Goal: Transaction & Acquisition: Purchase product/service

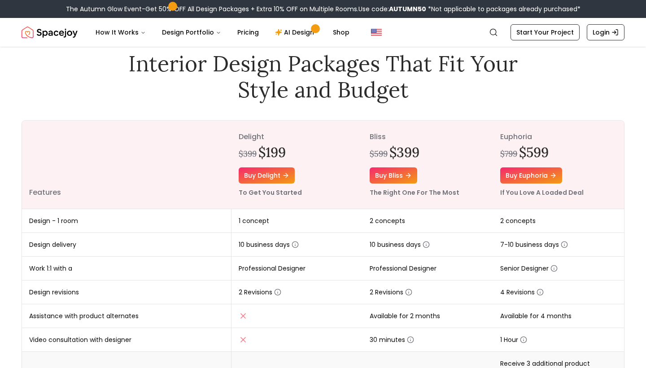
scroll to position [26, 0]
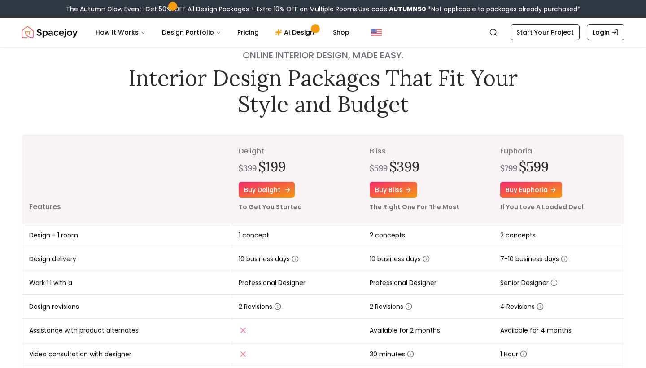
click at [259, 191] on link "Buy delight" at bounding box center [267, 190] width 56 height 16
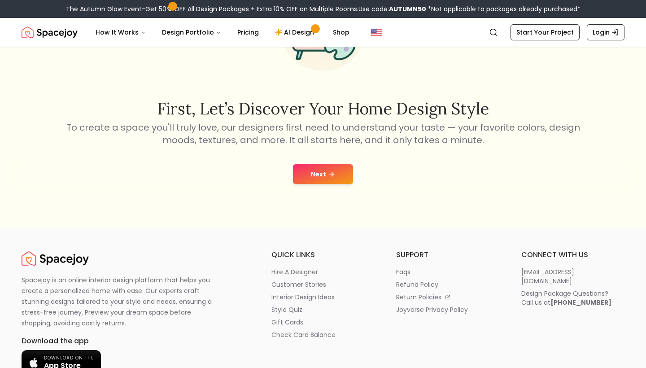
scroll to position [95, 0]
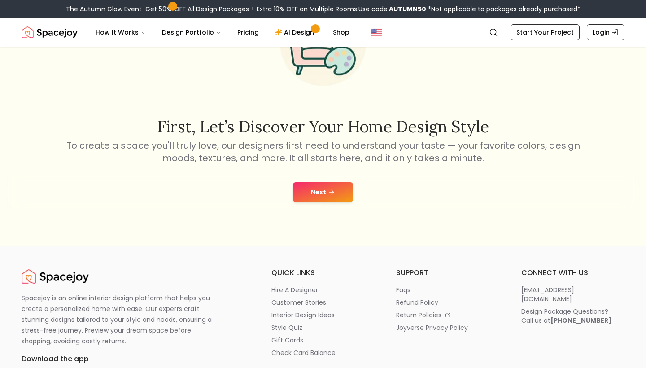
click at [332, 190] on icon at bounding box center [333, 192] width 2 height 4
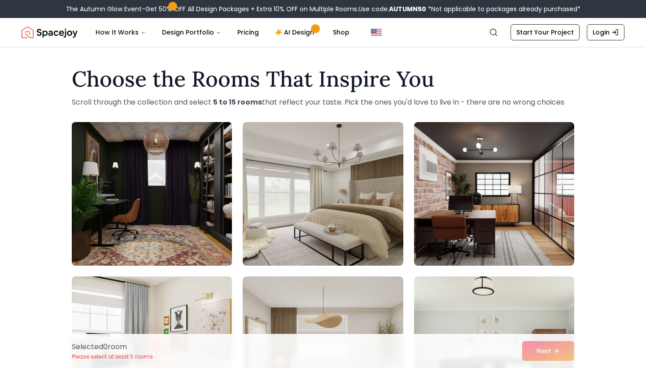
click at [154, 208] on img at bounding box center [152, 193] width 168 height 151
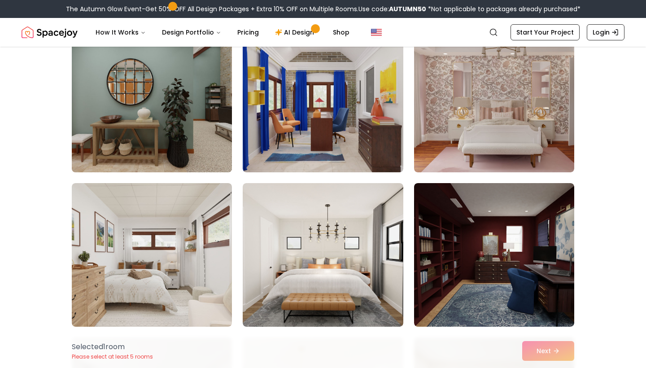
scroll to position [579, 0]
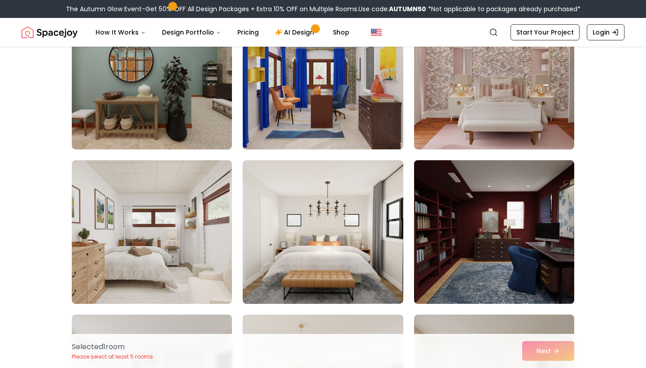
click at [475, 250] on img at bounding box center [494, 232] width 168 height 151
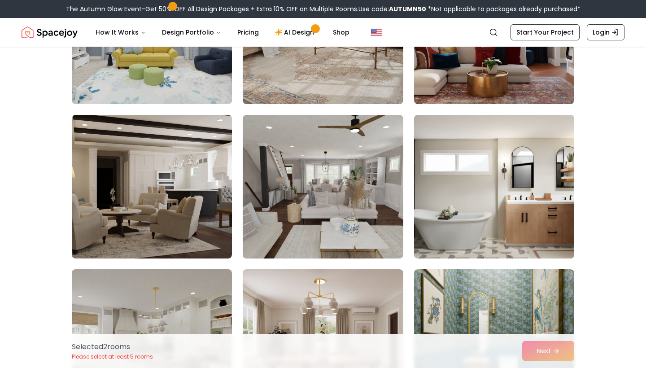
scroll to position [1380, 0]
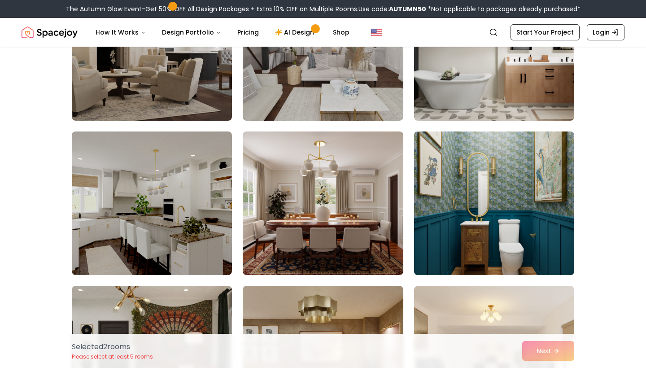
click at [504, 197] on img at bounding box center [494, 203] width 168 height 151
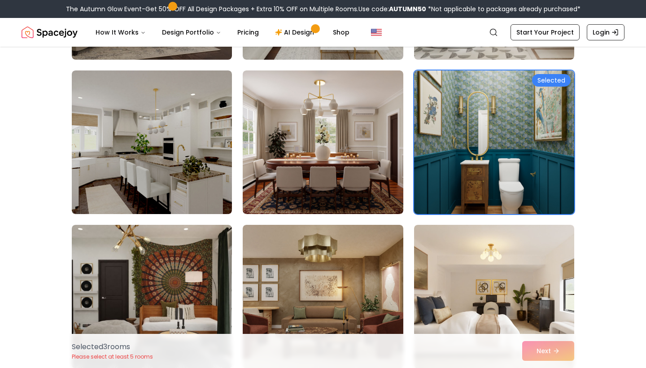
scroll to position [1541, 0]
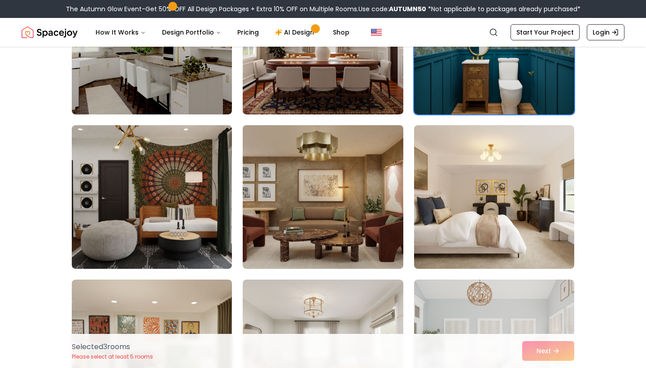
click at [352, 215] on img at bounding box center [323, 197] width 168 height 151
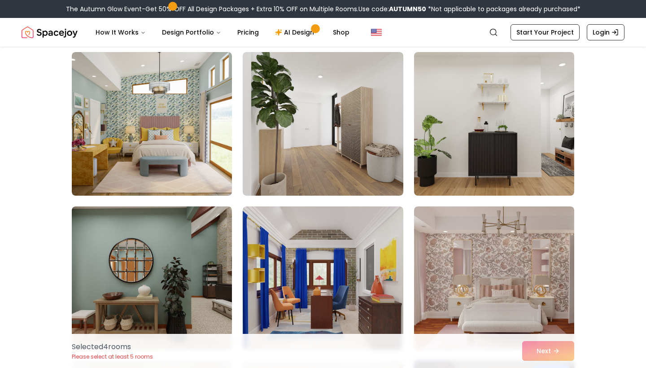
scroll to position [378, 0]
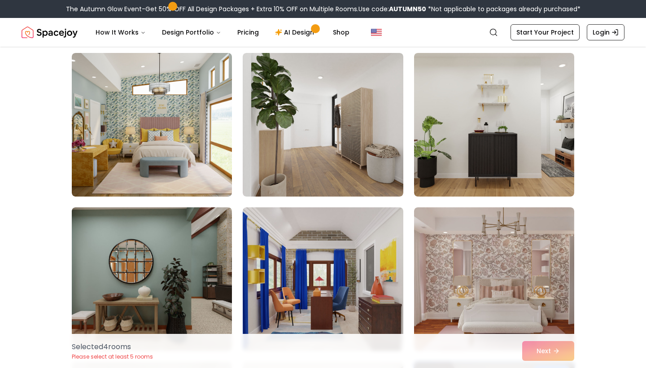
click at [551, 349] on div "Selected 4 room s Please select at least 5 rooms Next" at bounding box center [323, 351] width 517 height 34
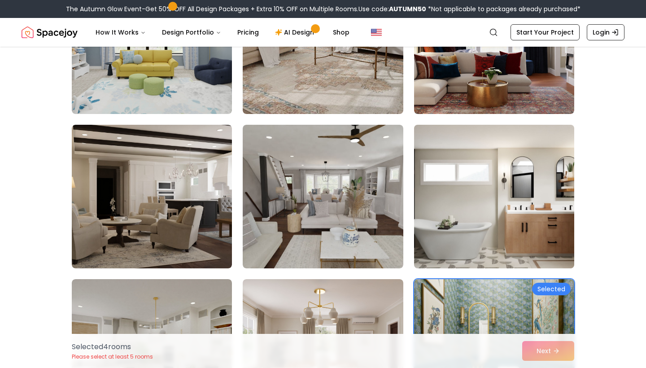
scroll to position [1240, 0]
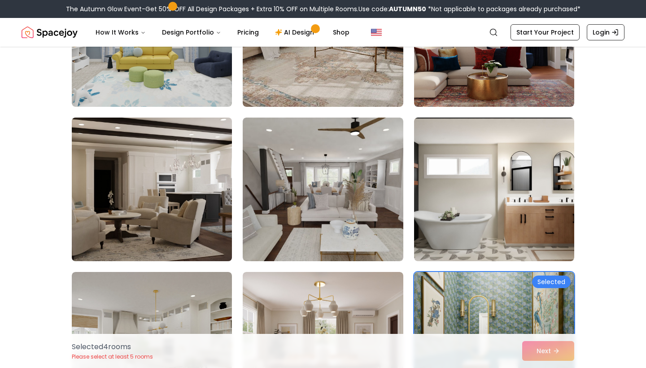
click at [187, 190] on img at bounding box center [152, 189] width 168 height 151
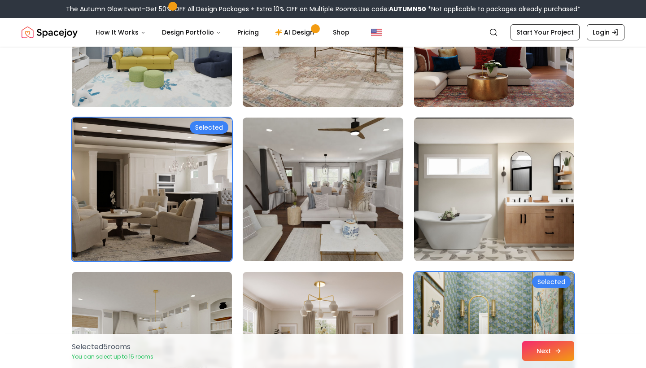
click at [554, 348] on button "Next" at bounding box center [548, 351] width 52 height 20
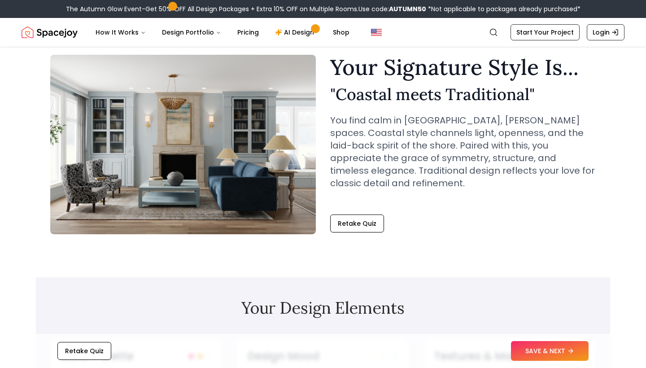
scroll to position [31, 0]
click at [342, 219] on button "Retake Quiz" at bounding box center [357, 224] width 54 height 18
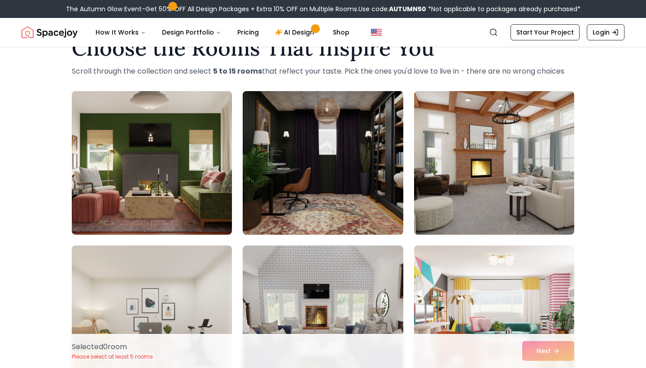
click at [339, 208] on img at bounding box center [323, 163] width 168 height 151
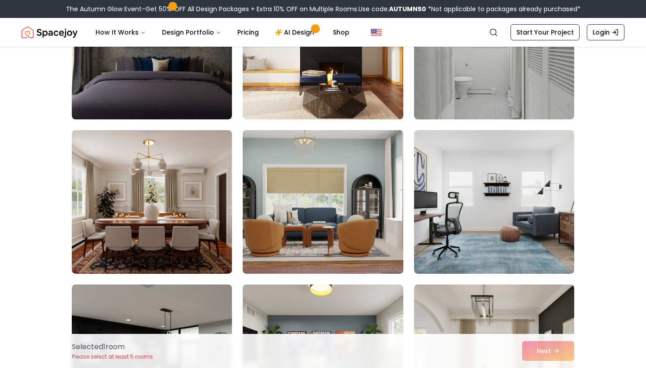
scroll to position [461, 0]
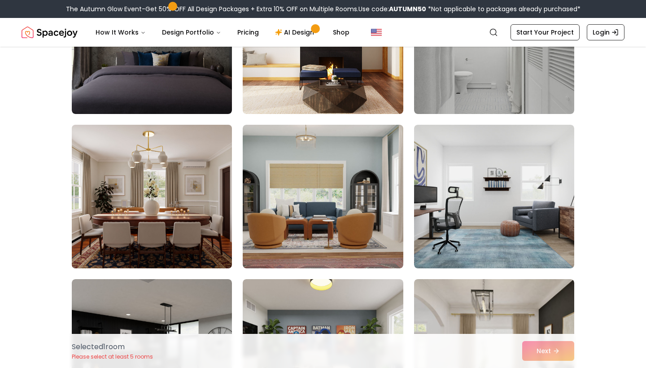
click at [191, 206] on img at bounding box center [152, 196] width 168 height 151
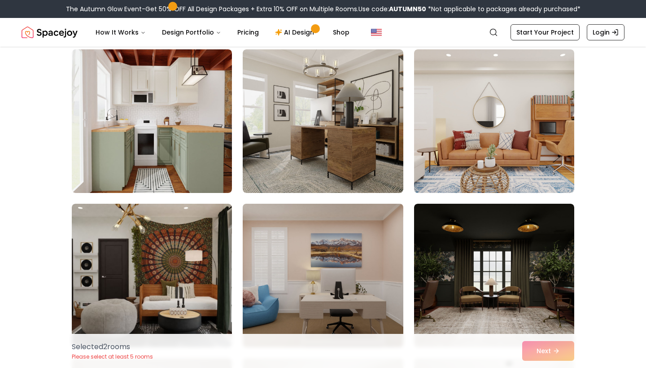
scroll to position [2123, 0]
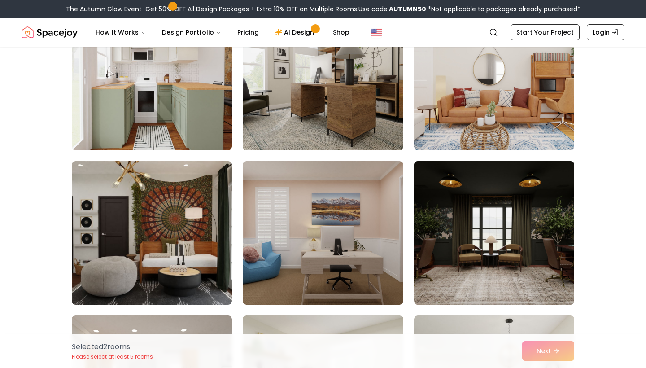
click at [486, 259] on img at bounding box center [494, 233] width 168 height 151
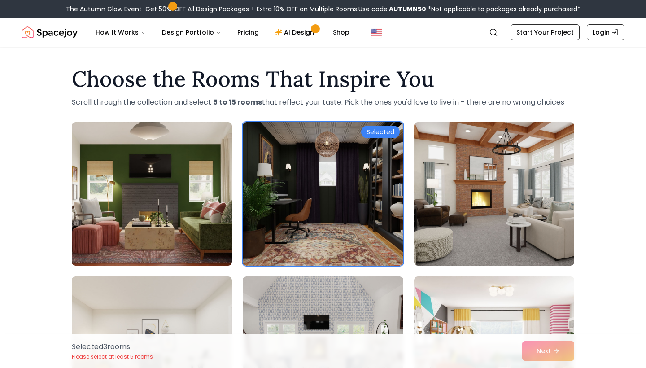
scroll to position [0, 0]
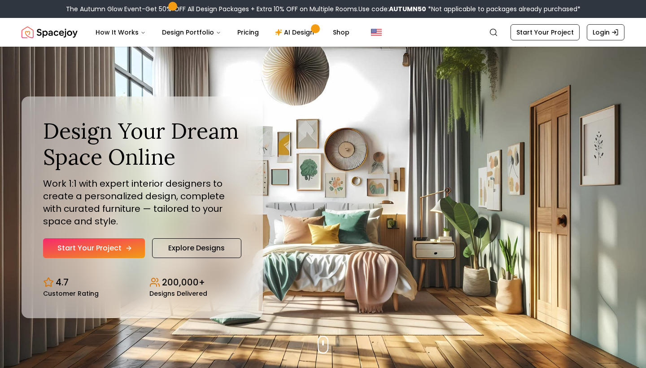
click at [101, 252] on link "Start Your Project" at bounding box center [94, 248] width 102 height 20
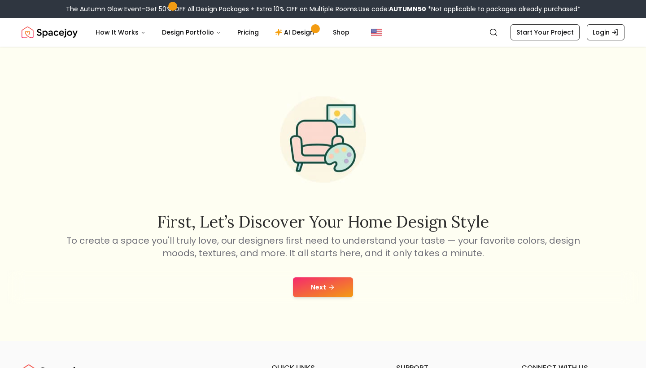
click at [314, 289] on button "Next" at bounding box center [323, 287] width 60 height 20
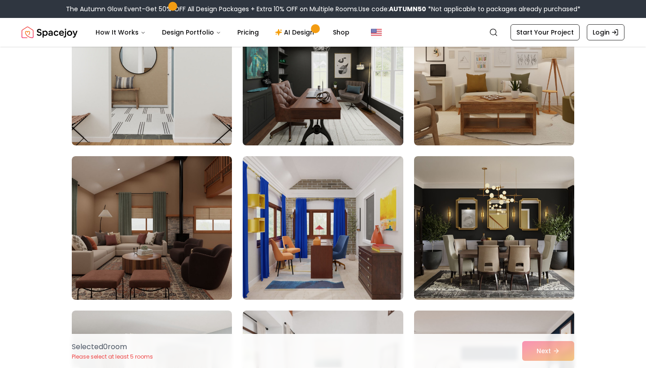
scroll to position [2129, 0]
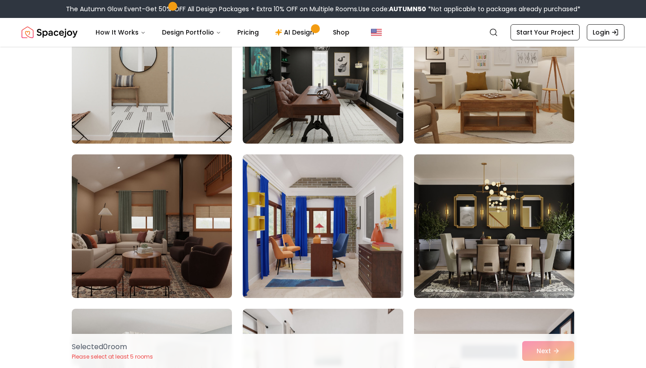
click at [539, 239] on img at bounding box center [494, 226] width 168 height 151
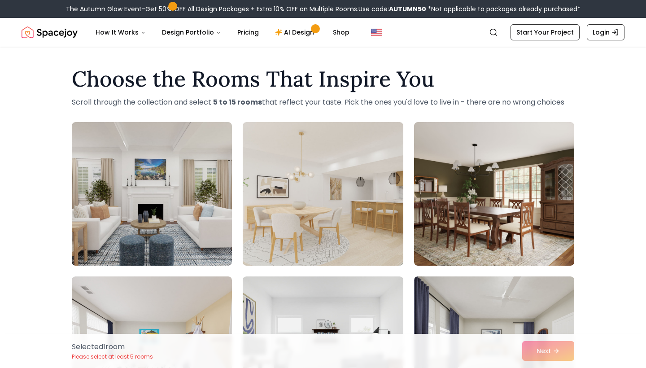
scroll to position [0, 0]
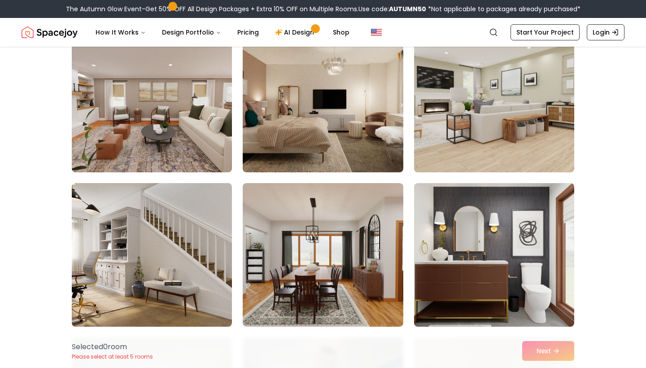
scroll to position [557, 0]
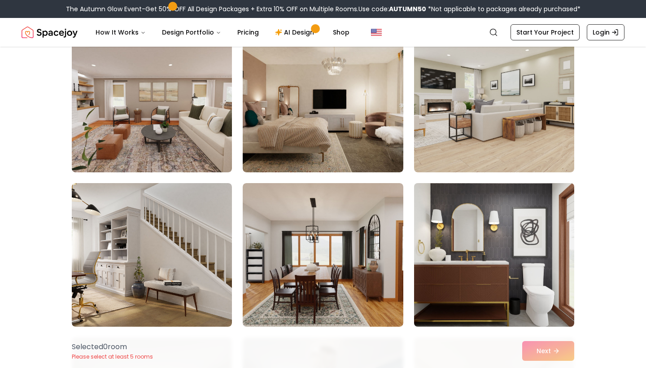
click at [505, 196] on img at bounding box center [494, 255] width 168 height 151
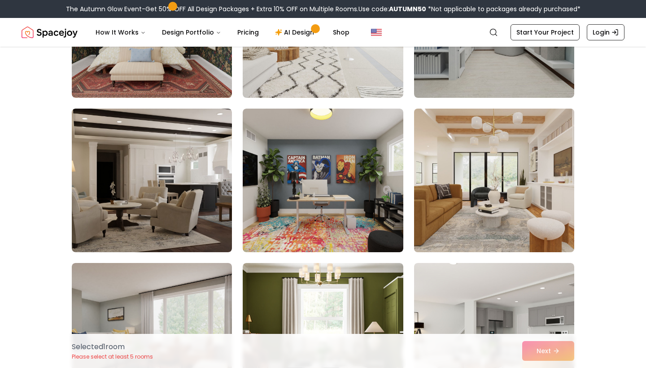
scroll to position [1569, 0]
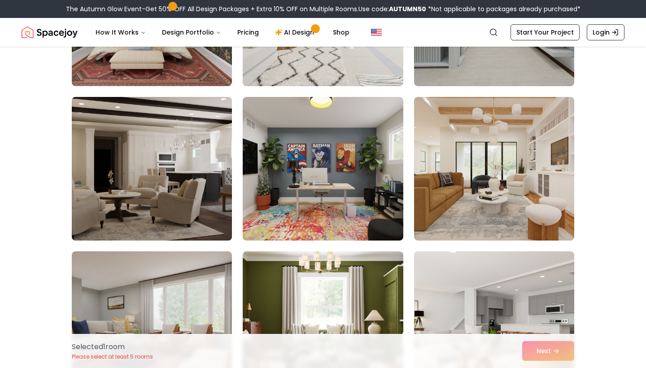
click at [175, 197] on img at bounding box center [152, 168] width 168 height 151
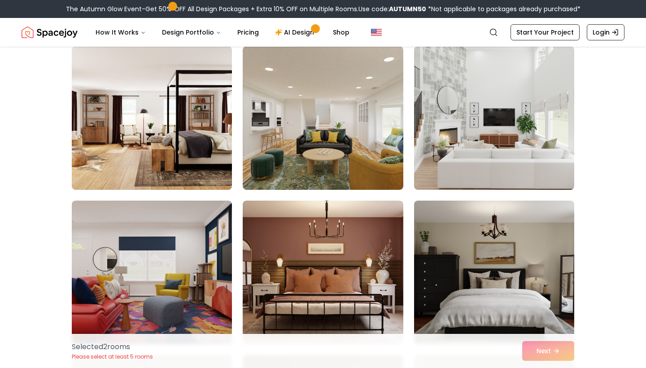
scroll to position [2104, 0]
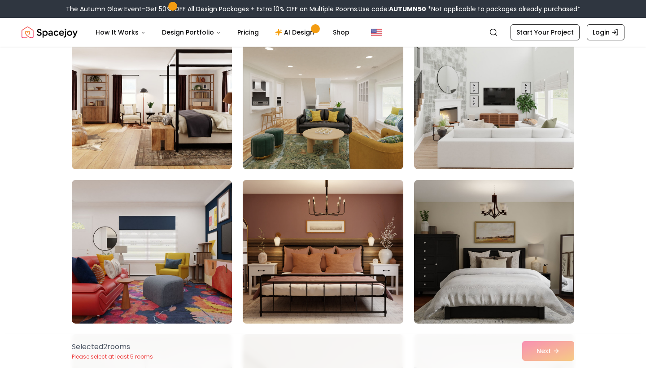
click at [328, 251] on img at bounding box center [323, 251] width 168 height 151
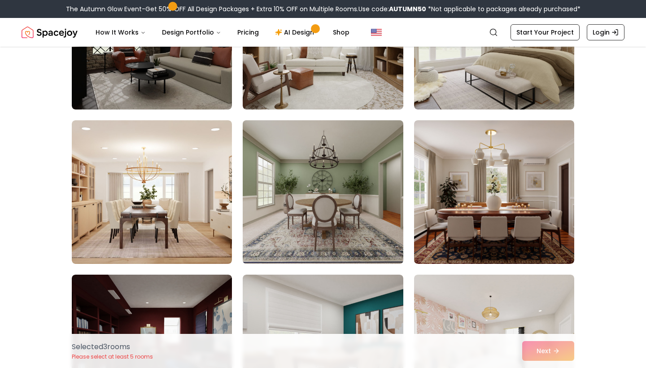
scroll to position [2937, 0]
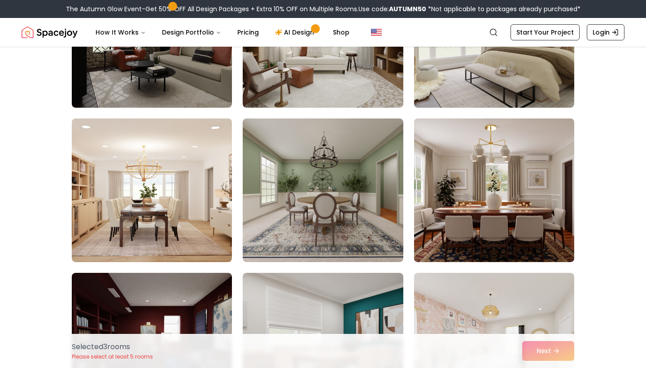
click at [449, 212] on img at bounding box center [494, 190] width 168 height 151
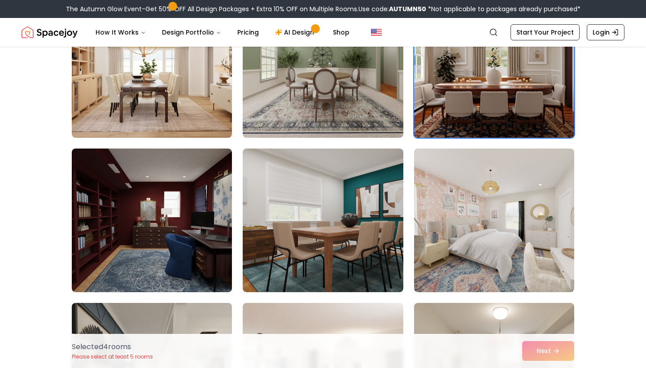
scroll to position [3074, 0]
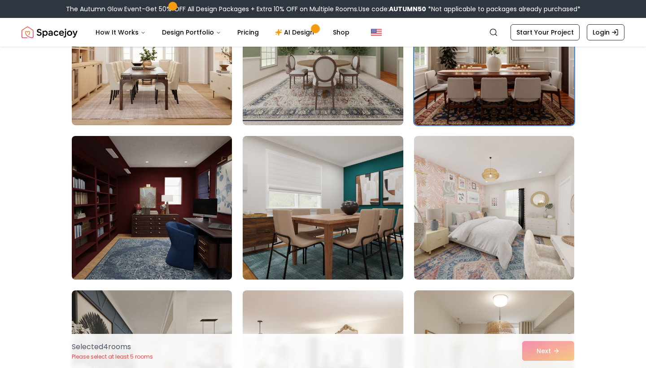
click at [166, 239] on img at bounding box center [152, 207] width 168 height 151
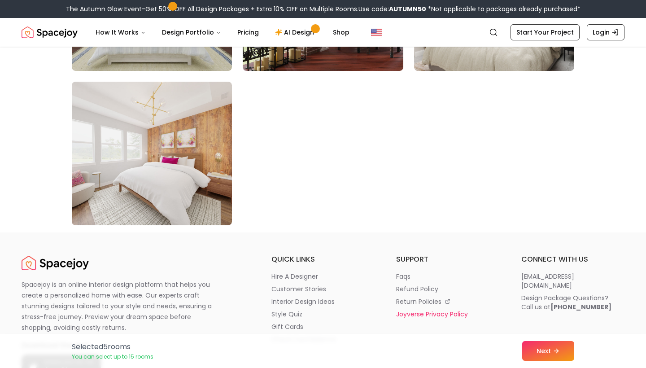
scroll to position [5146, 0]
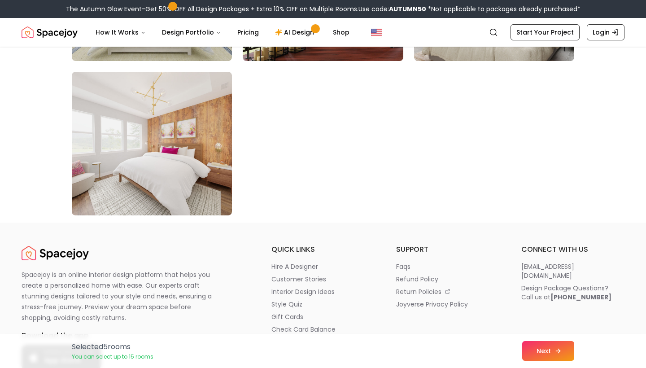
click at [550, 351] on button "Next" at bounding box center [548, 351] width 52 height 20
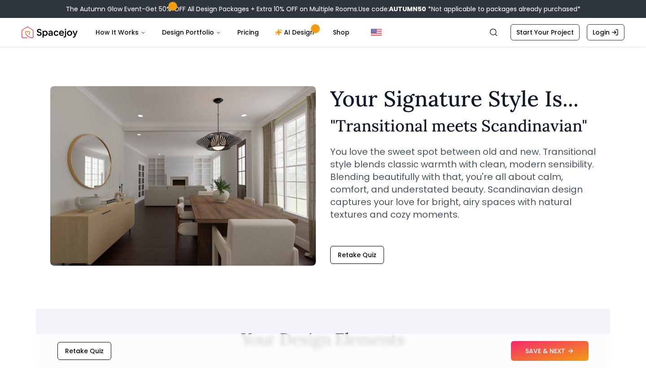
click at [342, 265] on div "Your Signature Style Is... " Transitional meets Scandinavian " You love the swe…" at bounding box center [323, 176] width 546 height 180
click at [345, 259] on button "Retake Quiz" at bounding box center [357, 255] width 54 height 18
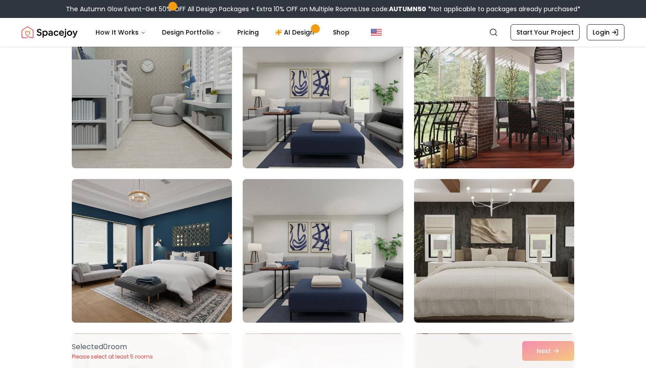
scroll to position [96, 0]
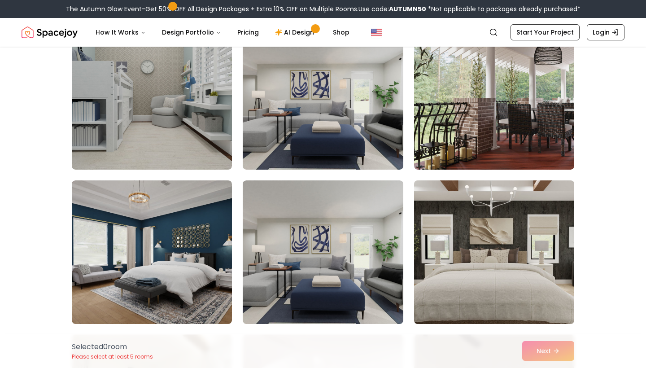
click at [454, 241] on img at bounding box center [494, 252] width 168 height 151
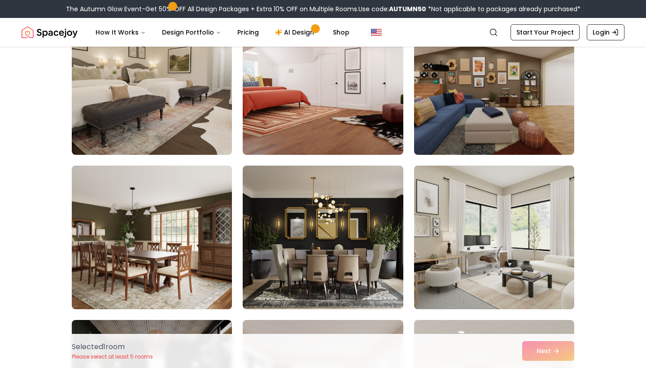
scroll to position [420, 0]
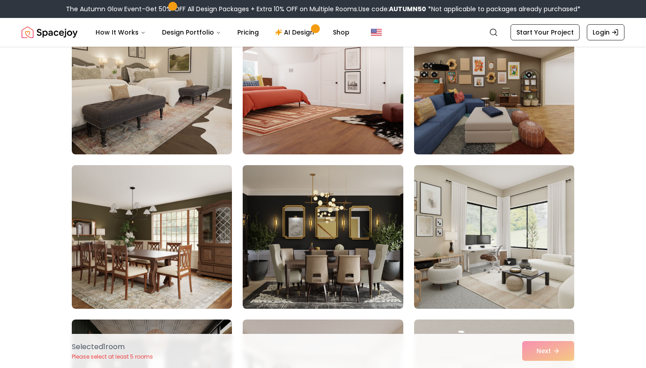
click at [324, 238] on img at bounding box center [323, 237] width 168 height 151
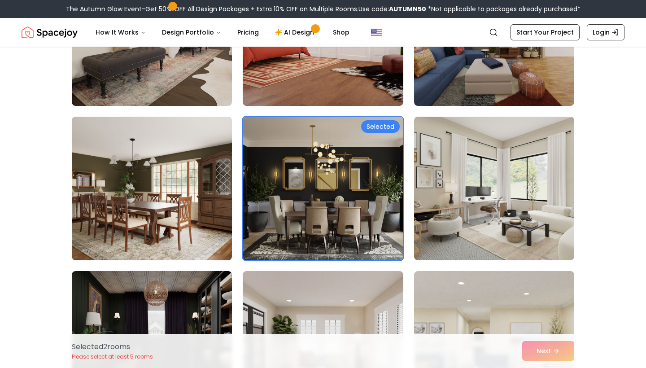
scroll to position [607, 0]
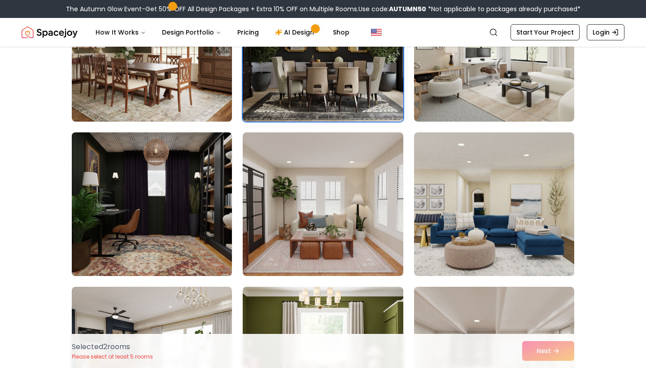
click at [188, 245] on img at bounding box center [152, 204] width 168 height 151
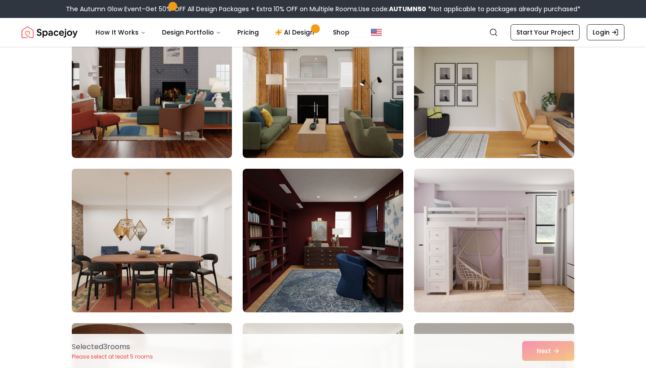
scroll to position [2114, 0]
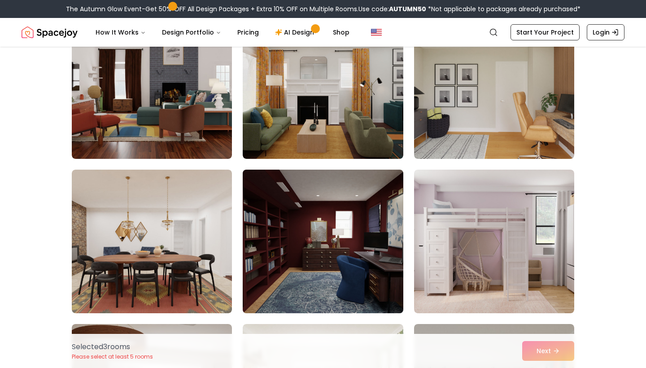
click at [302, 255] on img at bounding box center [323, 241] width 168 height 151
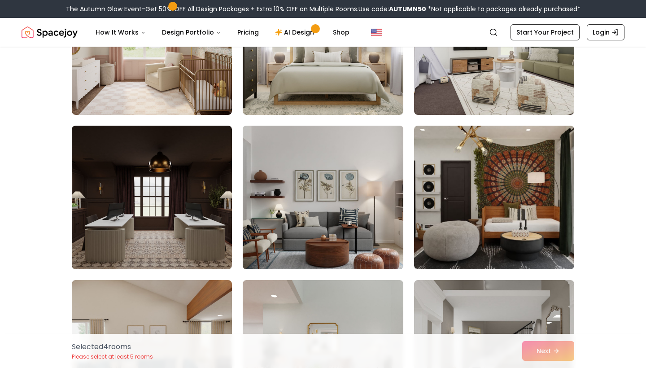
scroll to position [2931, 0]
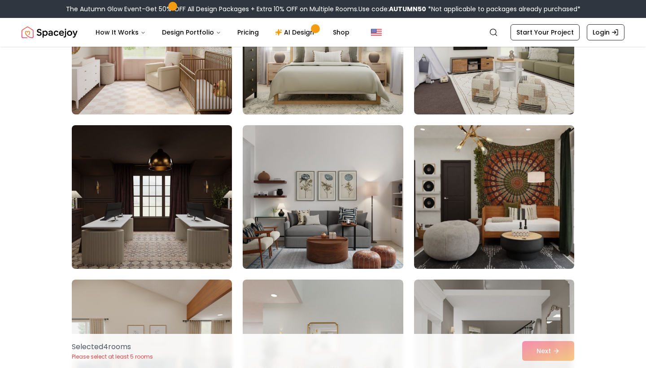
click at [131, 201] on img at bounding box center [152, 197] width 168 height 151
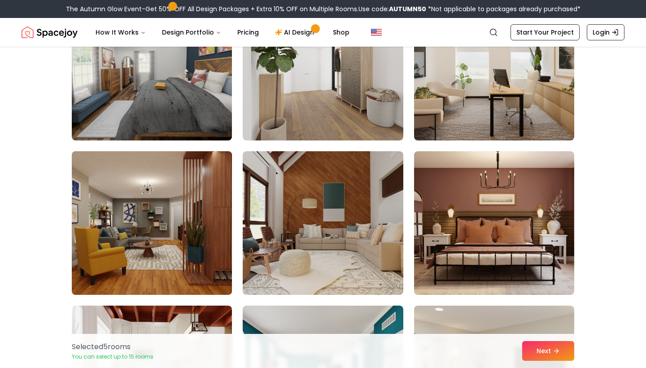
scroll to position [3366, 0]
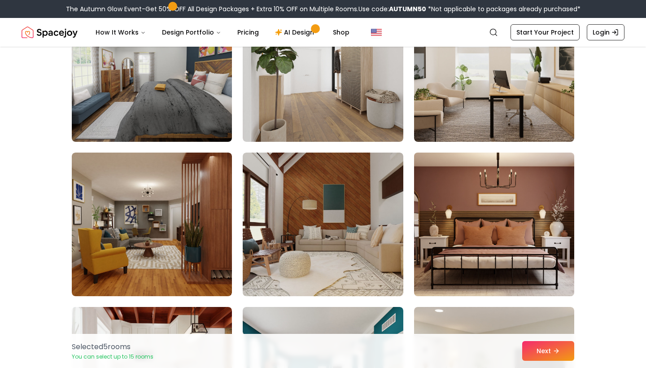
click at [465, 228] on img at bounding box center [494, 224] width 168 height 151
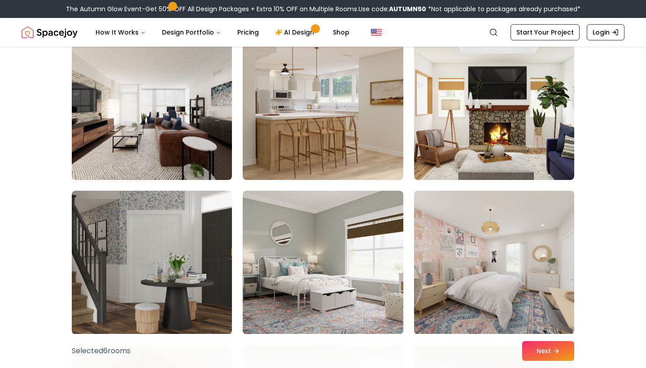
scroll to position [2555, 0]
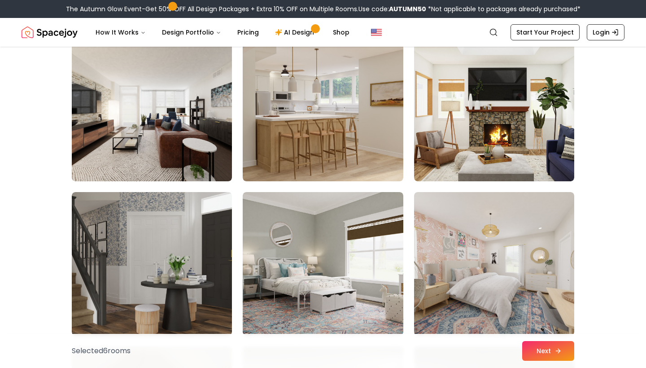
click at [562, 355] on button "Next" at bounding box center [548, 351] width 52 height 20
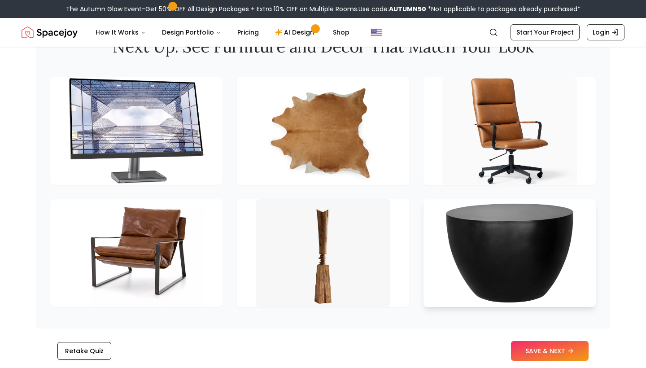
scroll to position [1330, 0]
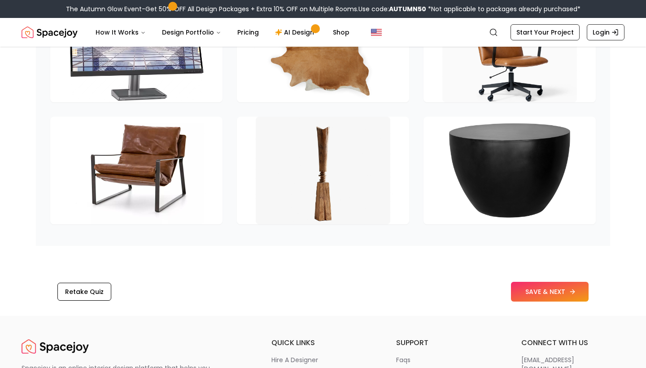
click at [545, 291] on button "SAVE & NEXT" at bounding box center [550, 292] width 78 height 20
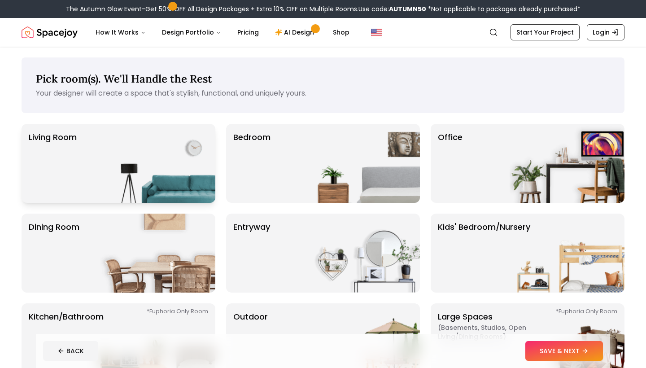
click at [173, 148] on img at bounding box center [158, 163] width 115 height 79
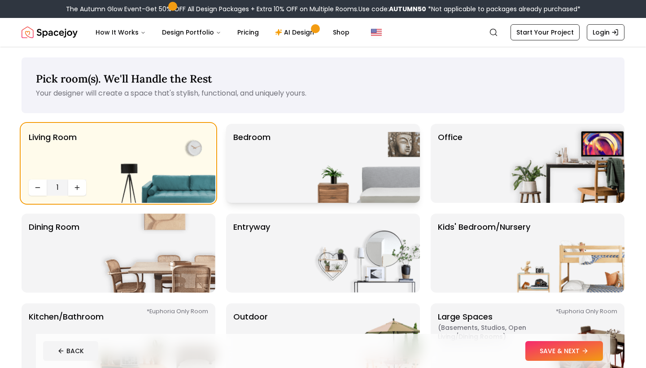
click at [364, 149] on img at bounding box center [362, 163] width 115 height 79
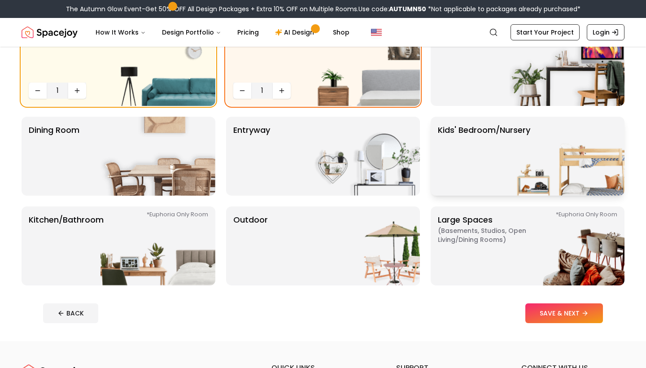
scroll to position [99, 0]
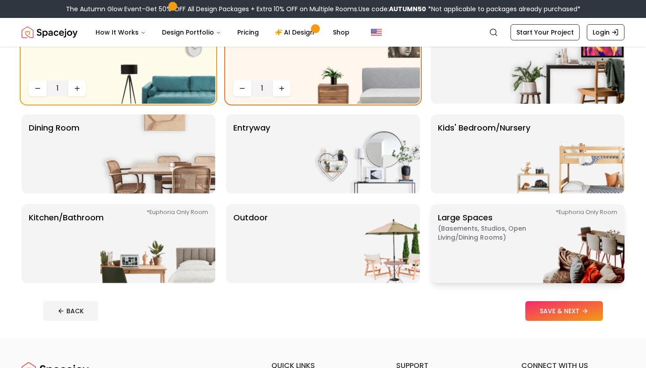
click at [488, 233] on span "( Basements, Studios, Open living/dining rooms )" at bounding box center [494, 233] width 112 height 18
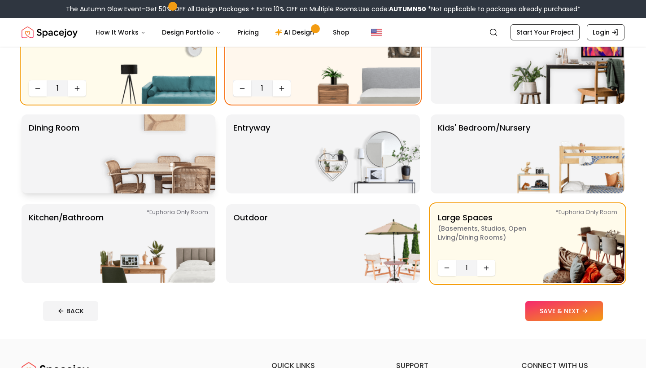
click at [133, 145] on img at bounding box center [158, 153] width 115 height 79
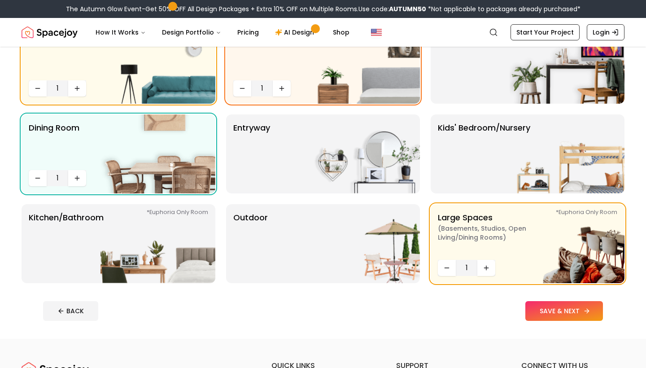
click at [545, 310] on button "SAVE & NEXT" at bounding box center [565, 311] width 78 height 20
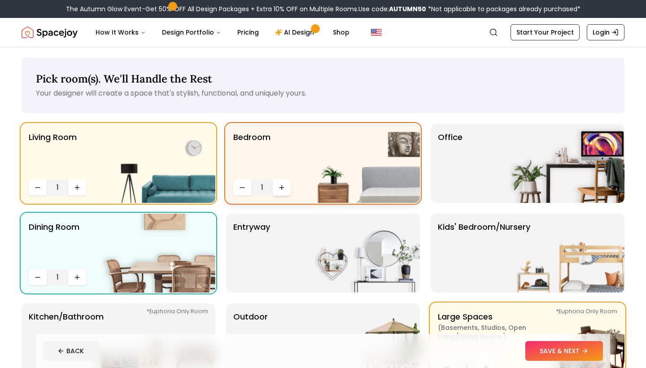
click at [285, 189] on button "Increase quantity" at bounding box center [282, 188] width 18 height 16
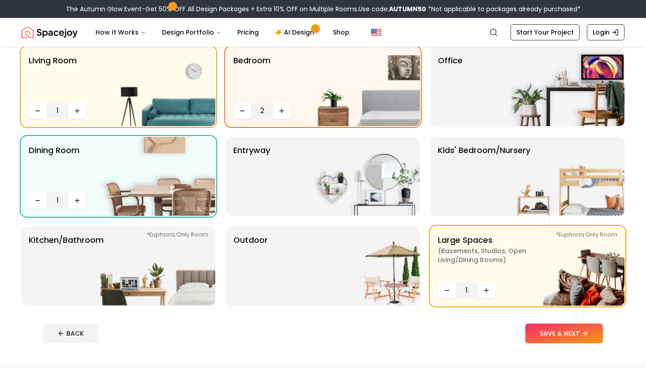
scroll to position [78, 0]
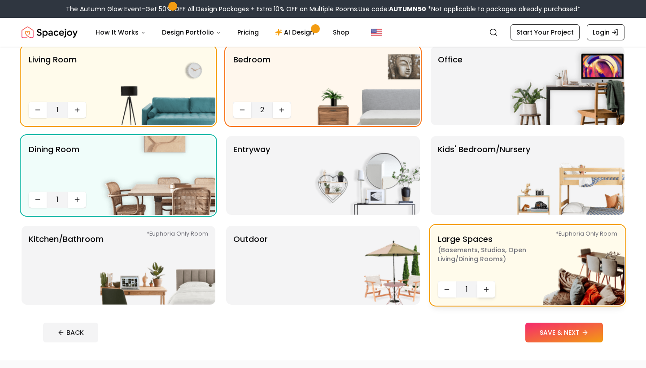
click at [487, 293] on icon "Increase quantity" at bounding box center [486, 289] width 7 height 7
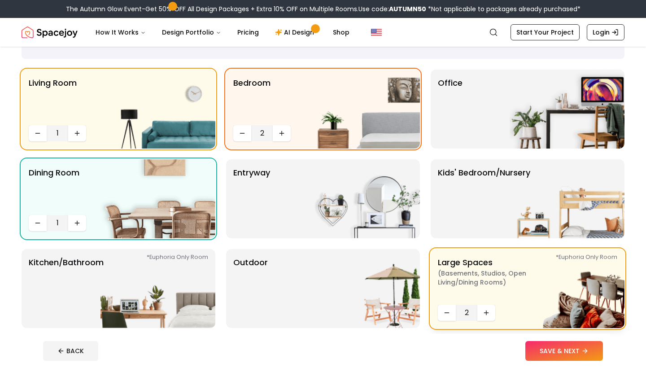
scroll to position [56, 0]
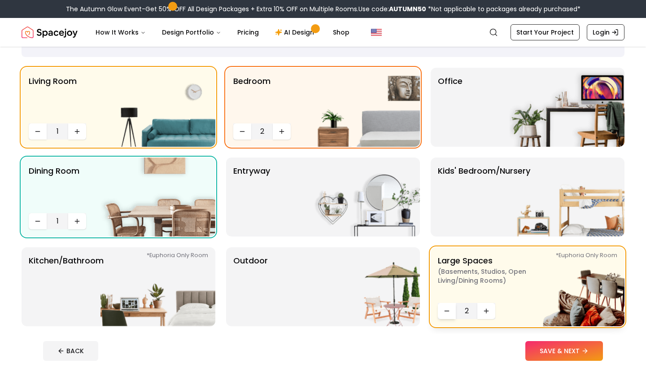
click at [448, 312] on icon "Decrease quantity" at bounding box center [446, 310] width 7 height 7
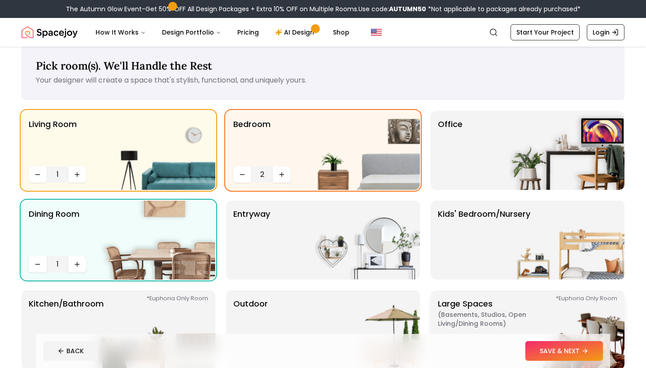
scroll to position [21, 0]
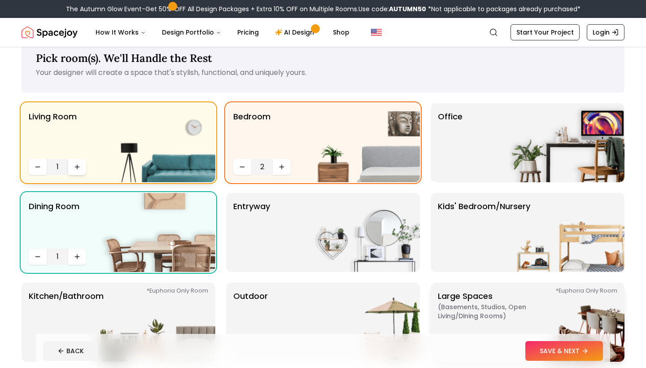
click at [78, 168] on icon "Increase quantity" at bounding box center [77, 166] width 7 height 7
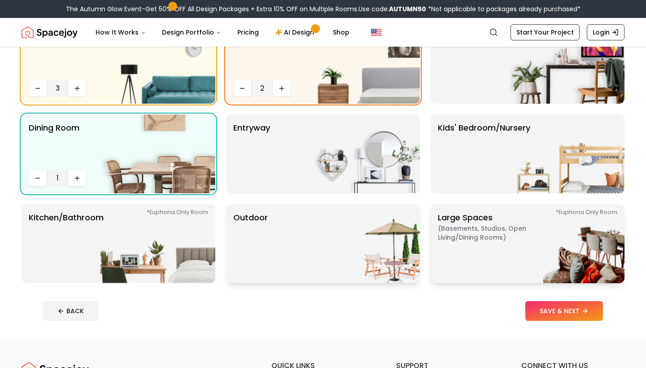
scroll to position [100, 0]
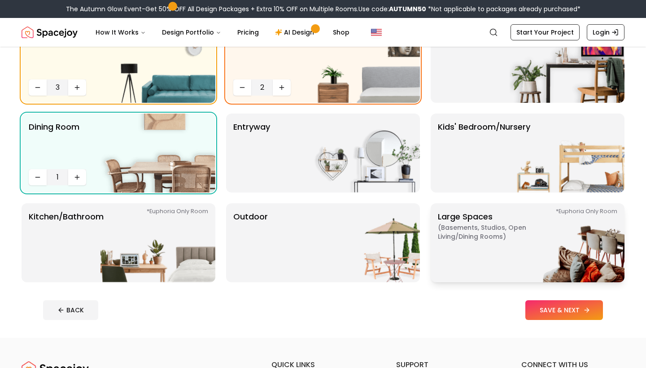
click at [564, 307] on button "SAVE & NEXT" at bounding box center [565, 310] width 78 height 20
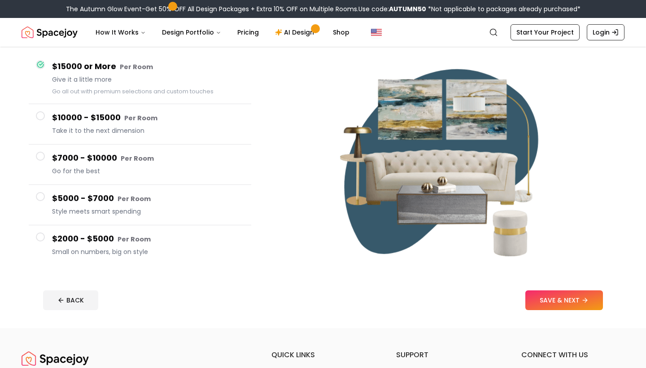
scroll to position [105, 0]
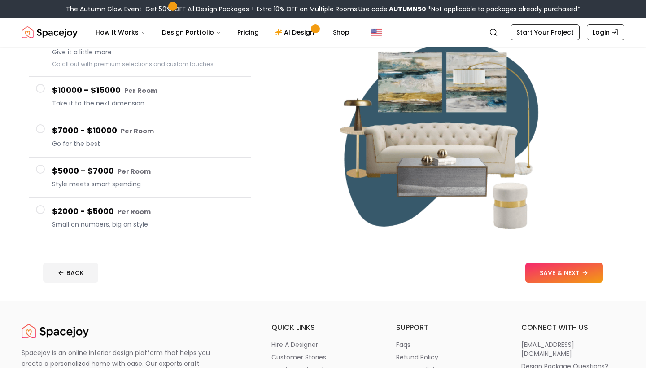
click at [44, 212] on span at bounding box center [40, 209] width 9 height 9
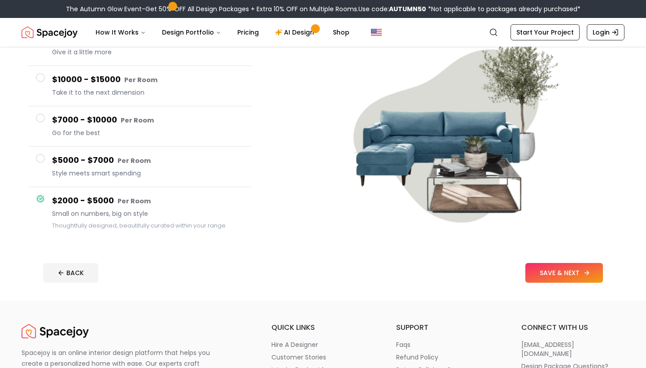
click at [545, 271] on button "SAVE & NEXT" at bounding box center [565, 273] width 78 height 20
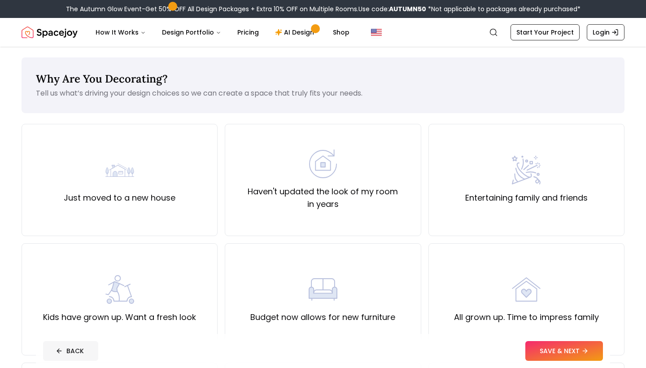
click at [77, 353] on button "BACK" at bounding box center [70, 351] width 55 height 20
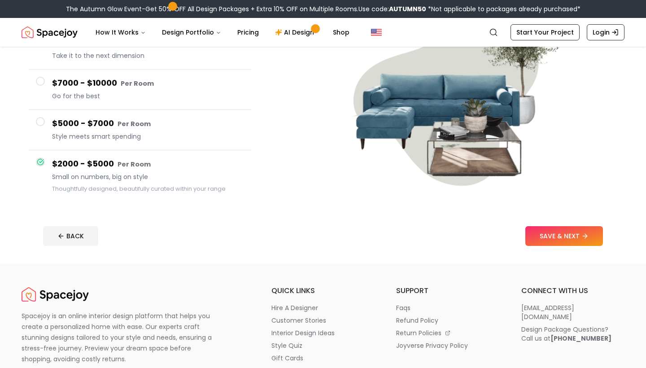
scroll to position [141, 0]
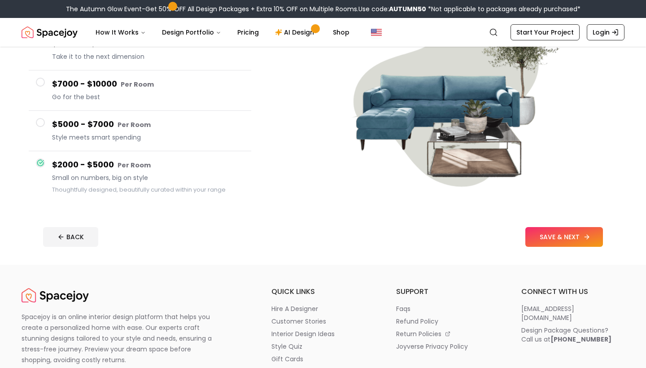
click at [549, 237] on button "SAVE & NEXT" at bounding box center [565, 237] width 78 height 20
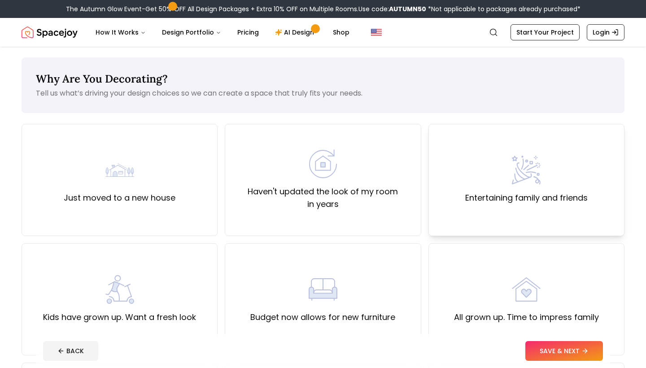
click at [518, 195] on label "Entertaining family and friends" at bounding box center [526, 198] width 123 height 13
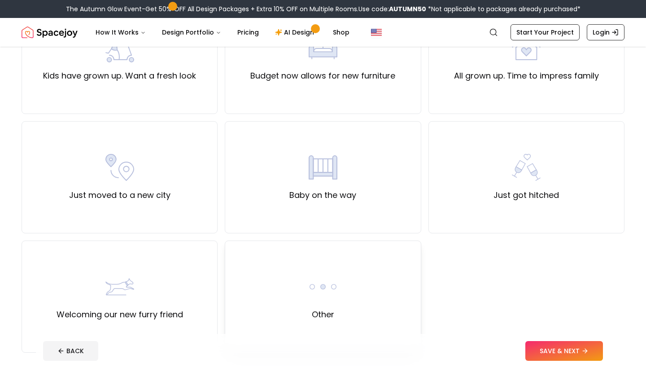
scroll to position [231, 0]
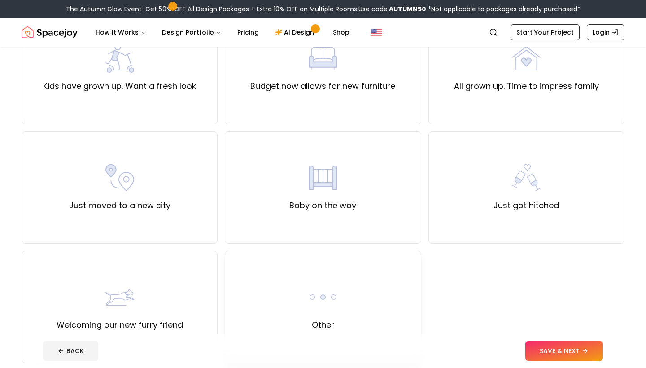
click at [357, 302] on div "Other" at bounding box center [323, 307] width 196 height 112
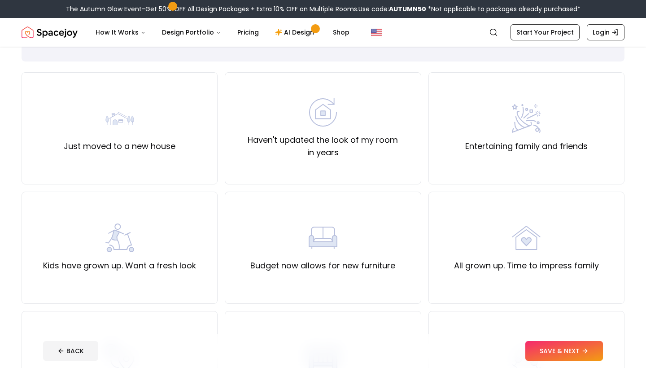
scroll to position [49, 0]
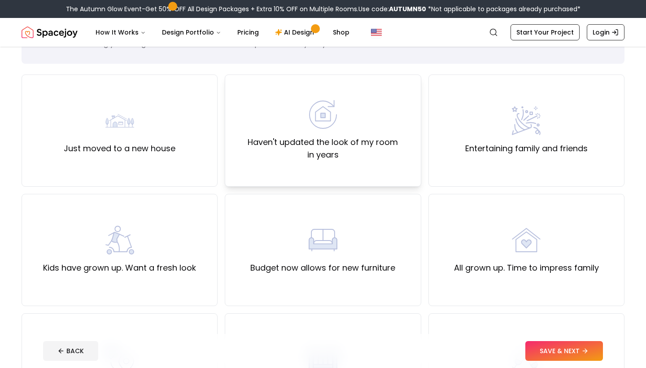
click at [379, 132] on div "Haven't updated the look of my room in years" at bounding box center [323, 130] width 181 height 61
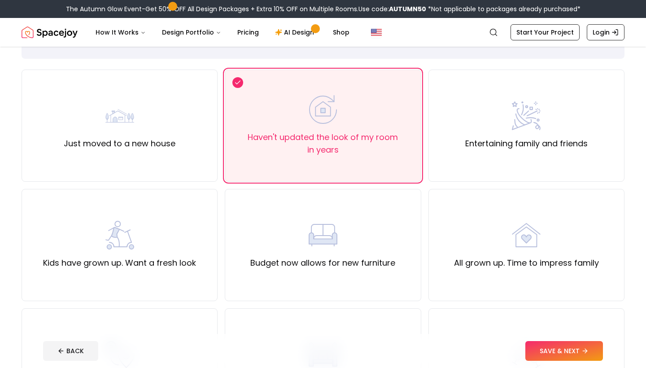
scroll to position [25, 0]
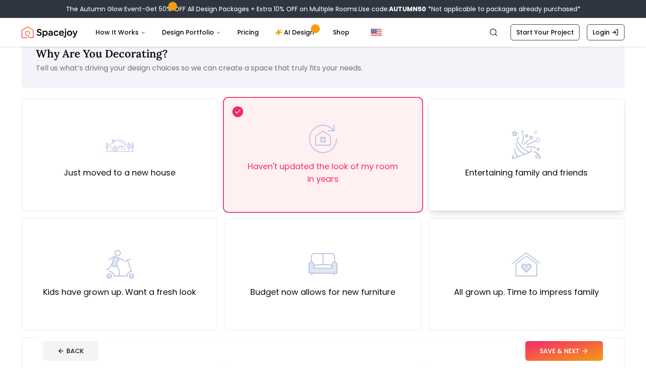
click at [505, 168] on label "Entertaining family and friends" at bounding box center [526, 173] width 123 height 13
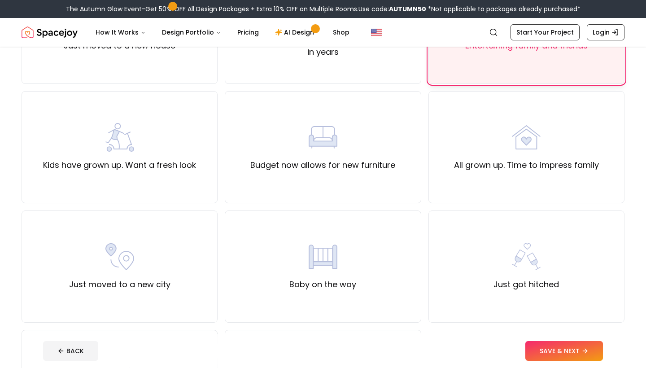
scroll to position [198, 0]
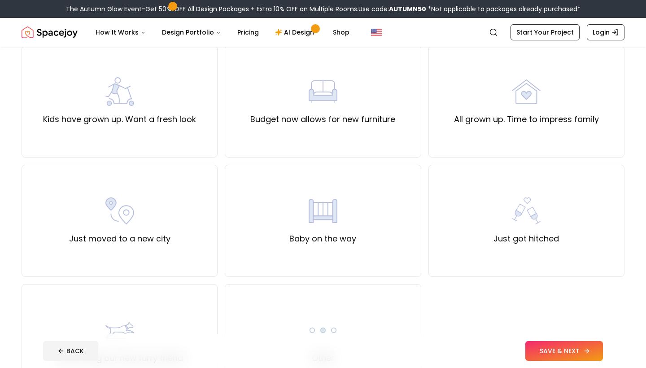
click at [550, 355] on button "SAVE & NEXT" at bounding box center [565, 351] width 78 height 20
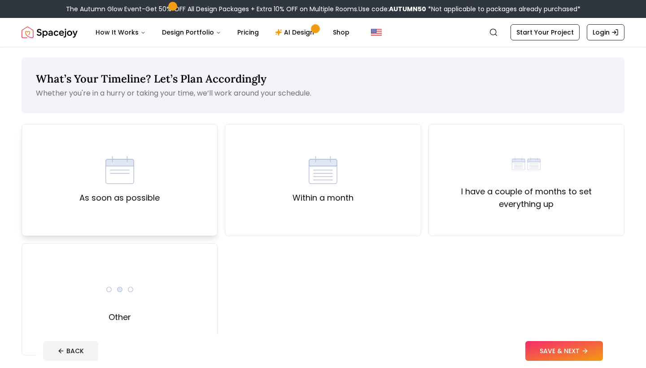
click at [168, 193] on div "As soon as possible" at bounding box center [120, 180] width 196 height 112
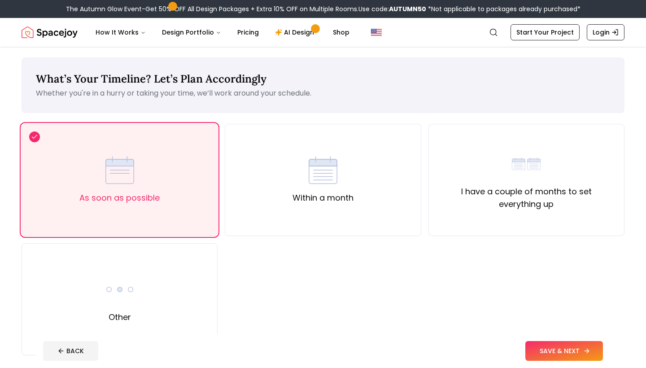
click at [555, 351] on button "SAVE & NEXT" at bounding box center [565, 351] width 78 height 20
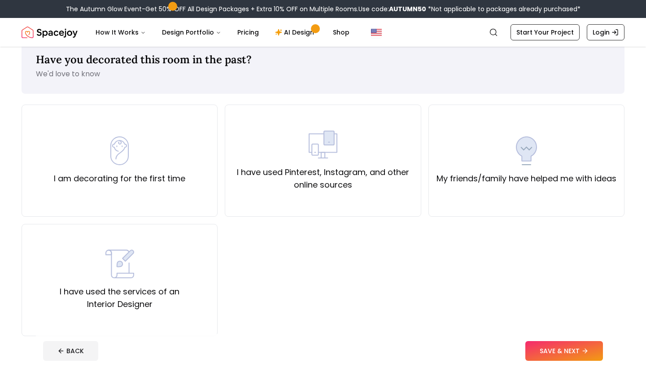
scroll to position [15, 0]
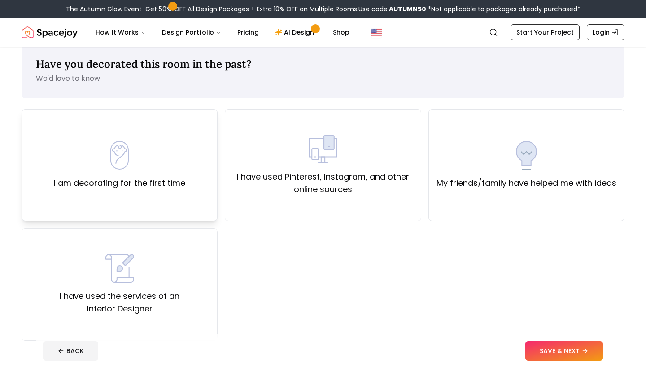
click at [125, 201] on div "I am decorating for the first time" at bounding box center [120, 165] width 196 height 112
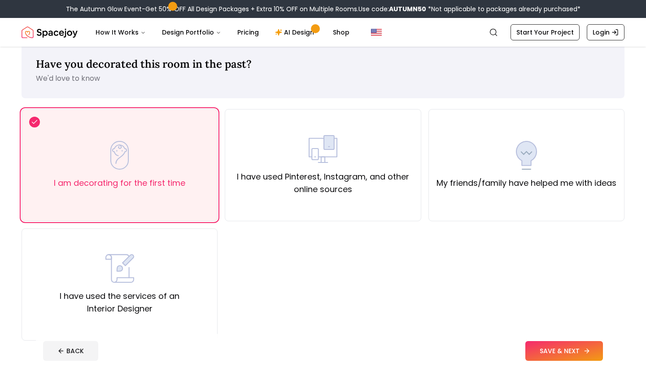
click at [563, 351] on button "SAVE & NEXT" at bounding box center [565, 351] width 78 height 20
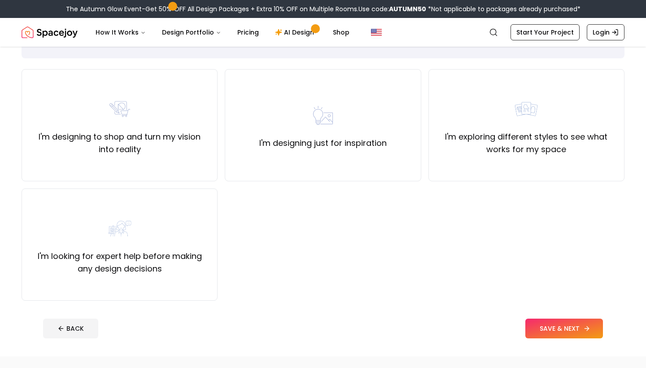
scroll to position [56, 0]
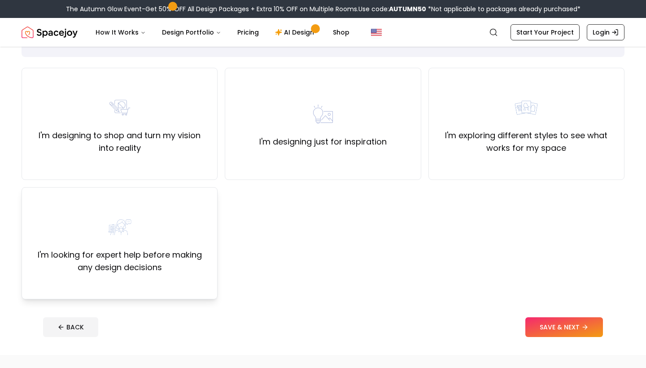
click at [162, 228] on div "I'm looking for expert help before making any design decisions" at bounding box center [119, 243] width 181 height 61
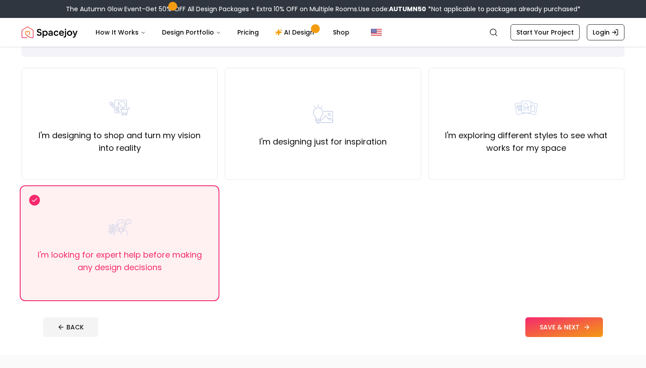
click at [552, 326] on button "SAVE & NEXT" at bounding box center [565, 327] width 78 height 20
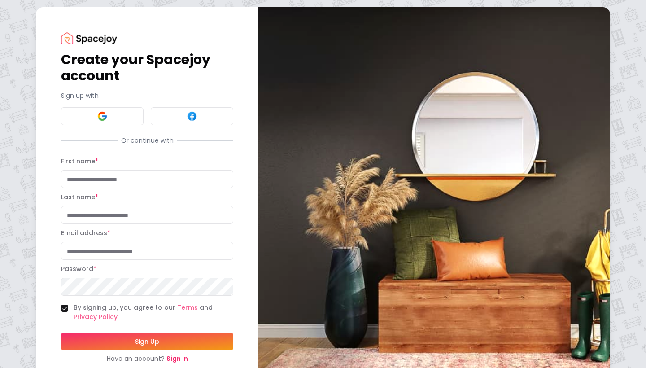
click at [176, 359] on link "Sign in" at bounding box center [178, 358] width 22 height 9
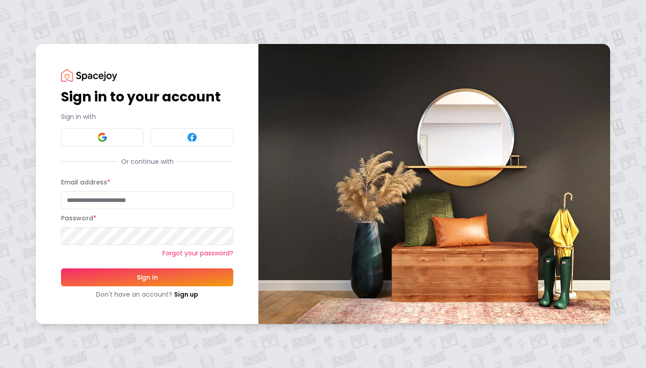
type input "**********"
click at [149, 276] on button "Sign In" at bounding box center [147, 277] width 172 height 18
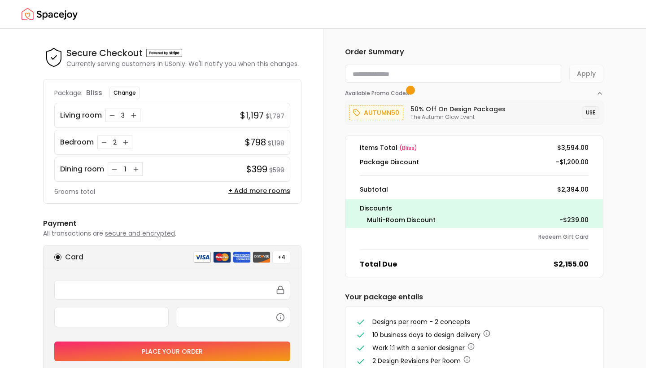
click at [592, 113] on button "USE" at bounding box center [591, 112] width 18 height 13
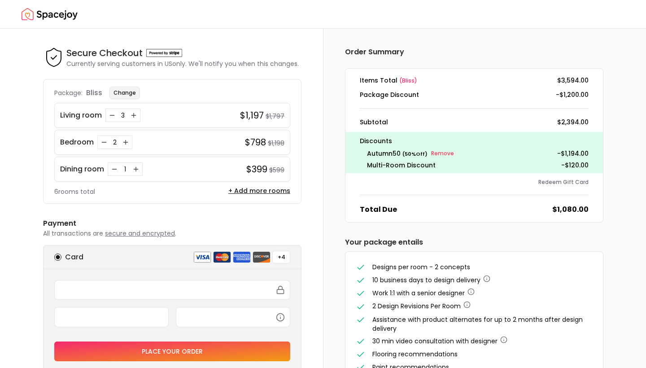
click at [122, 92] on button "Change" at bounding box center [125, 93] width 31 height 13
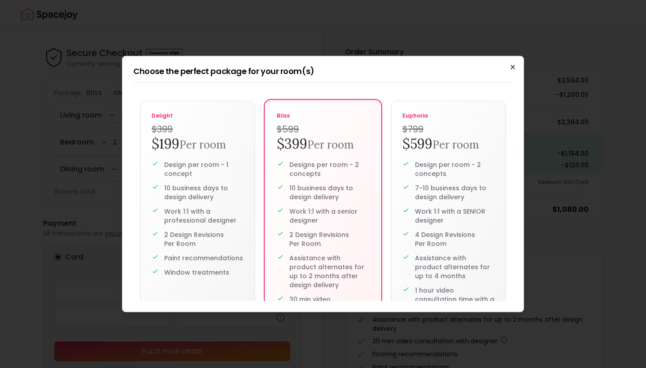
click at [511, 70] on icon "button" at bounding box center [512, 67] width 7 height 7
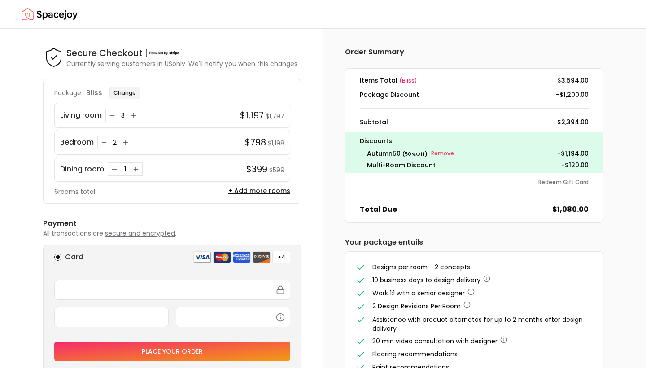
click at [123, 92] on button "Change" at bounding box center [125, 93] width 31 height 13
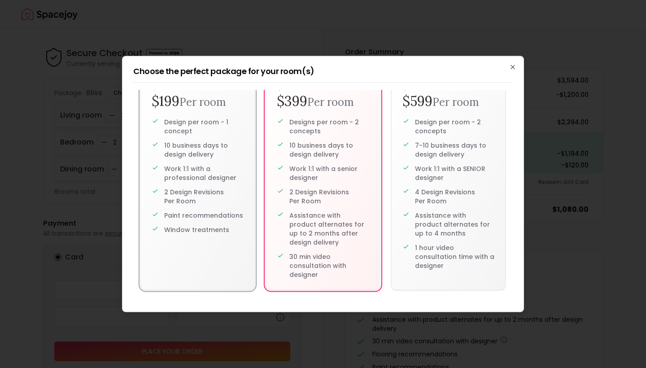
click at [185, 180] on p "Work 1:1 with a professional designer" at bounding box center [203, 173] width 79 height 18
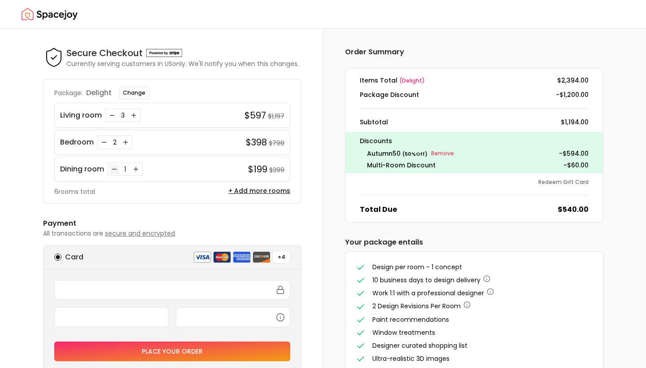
click at [114, 169] on icon "Decrease quantity for Dining room" at bounding box center [114, 169] width 7 height 7
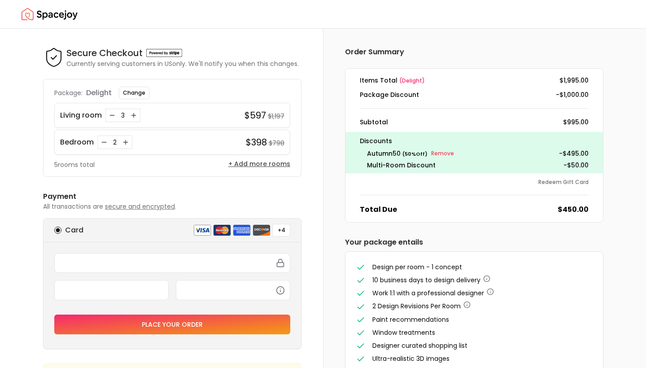
click at [238, 164] on button "+ Add more rooms" at bounding box center [259, 163] width 62 height 9
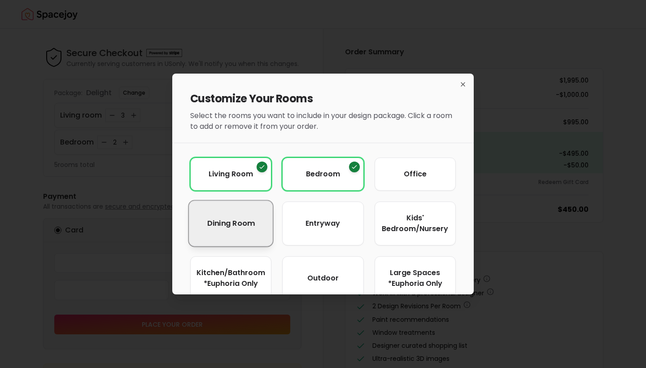
click at [228, 221] on span "Dining Room" at bounding box center [231, 223] width 48 height 11
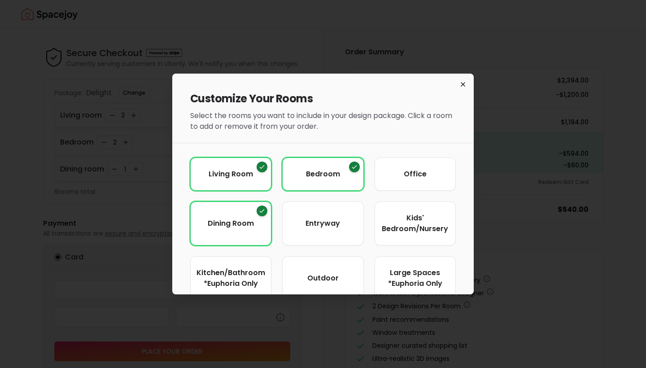
click at [463, 84] on icon "button" at bounding box center [463, 85] width 4 height 4
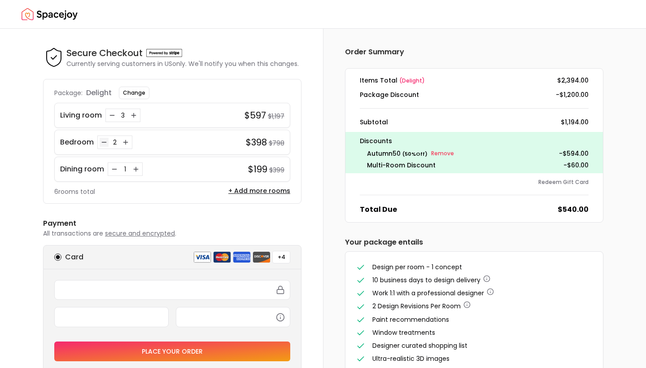
click at [104, 140] on icon "Decrease quantity for Bedroom" at bounding box center [104, 142] width 7 height 7
click at [112, 117] on icon "Decrease quantity for Living room" at bounding box center [112, 115] width 7 height 7
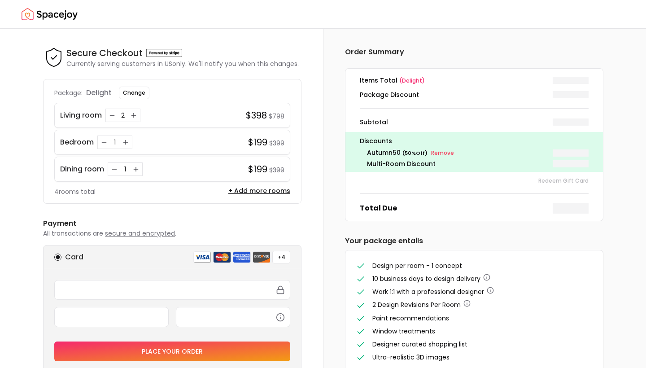
click at [112, 117] on icon "Decrease quantity for Living room" at bounding box center [112, 115] width 7 height 7
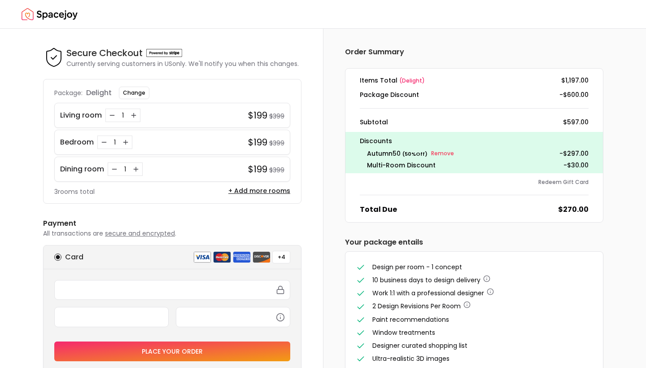
click at [112, 117] on icon "Decrease quantity for Living room" at bounding box center [112, 115] width 7 height 7
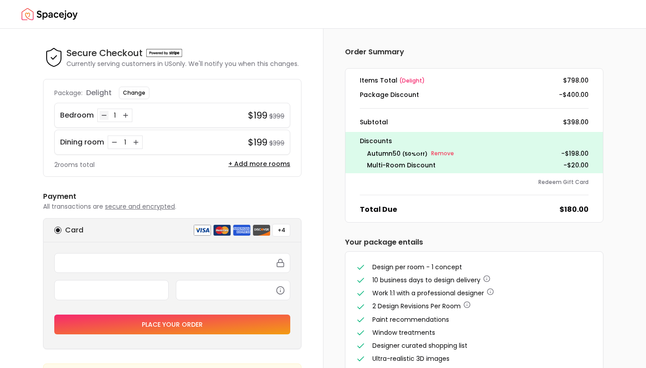
click at [101, 114] on icon "Decrease quantity for Bedroom" at bounding box center [104, 115] width 7 height 7
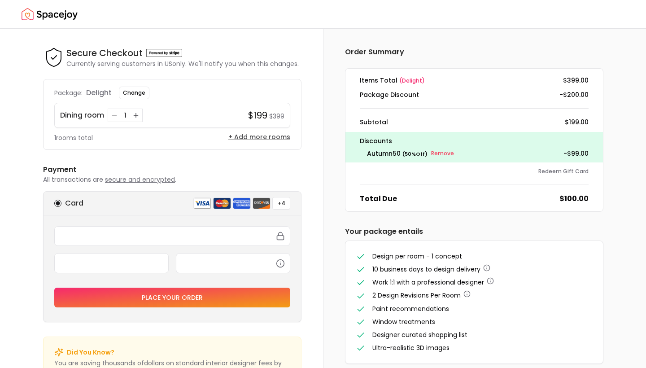
click at [242, 136] on button "+ Add more rooms" at bounding box center [259, 136] width 62 height 9
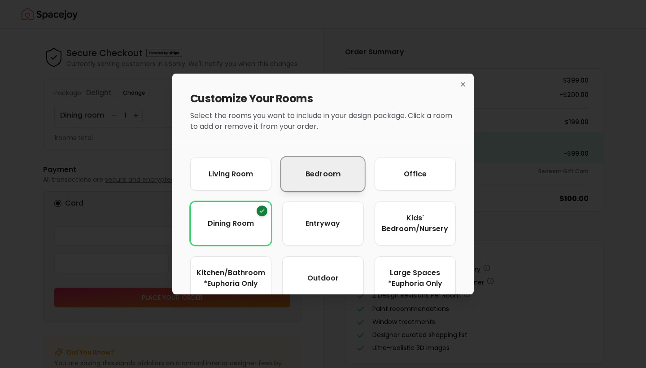
click at [305, 172] on button "Bedroom" at bounding box center [323, 174] width 84 height 34
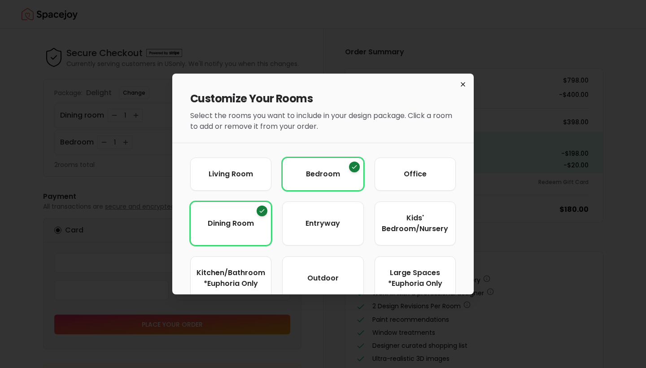
click at [464, 87] on icon "button" at bounding box center [463, 84] width 7 height 7
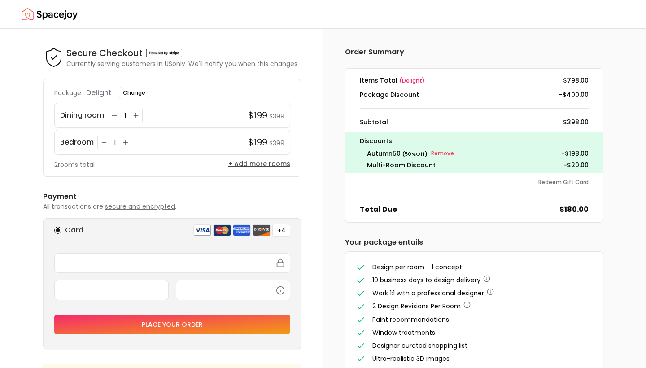
click at [257, 166] on button "+ Add more rooms" at bounding box center [259, 163] width 62 height 9
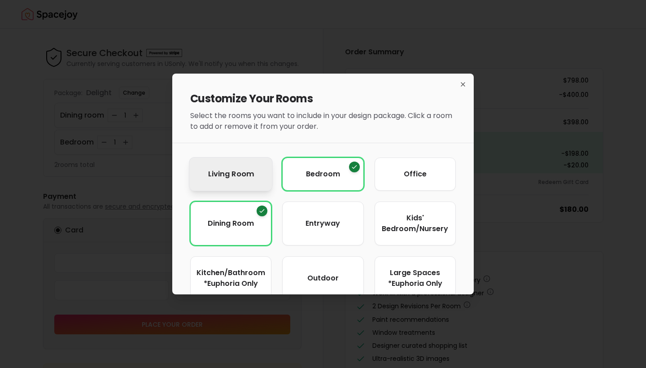
click at [260, 176] on button "Living Room" at bounding box center [231, 174] width 84 height 34
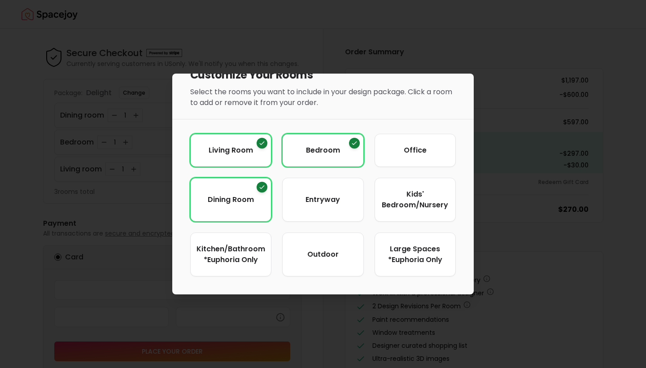
scroll to position [24, 0]
click at [263, 186] on icon "Remove Dining Room" at bounding box center [262, 186] width 7 height 7
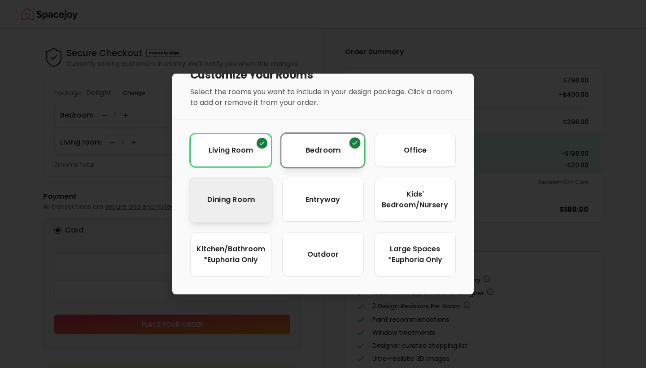
click at [355, 140] on icon "Remove Bedroom" at bounding box center [355, 142] width 7 height 7
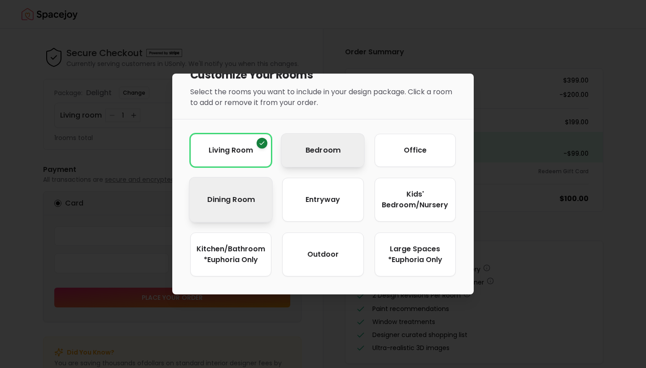
click at [424, 39] on div at bounding box center [323, 184] width 646 height 368
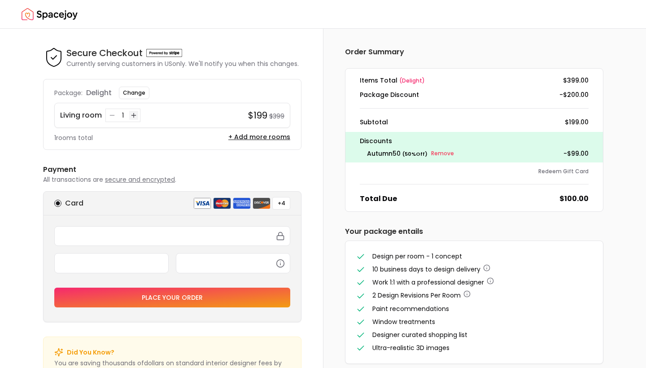
click at [136, 113] on icon "Increase quantity for Living room" at bounding box center [133, 115] width 7 height 7
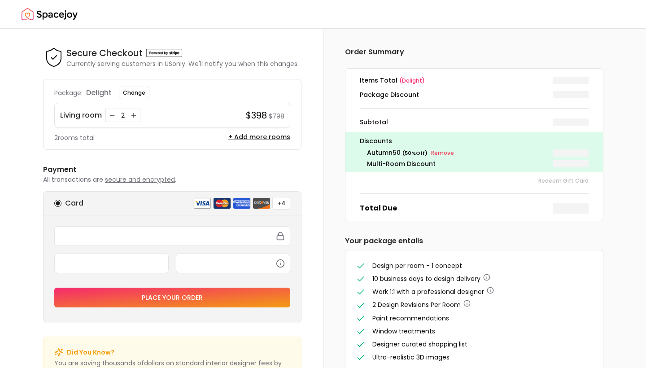
click at [136, 113] on icon "Increase quantity for Living room" at bounding box center [133, 115] width 7 height 7
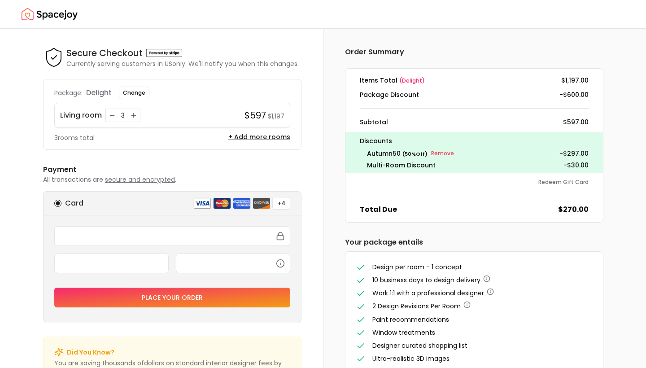
click at [136, 113] on icon "Increase quantity for Living room" at bounding box center [133, 115] width 7 height 7
click at [236, 138] on button "+ Add more rooms" at bounding box center [259, 136] width 62 height 9
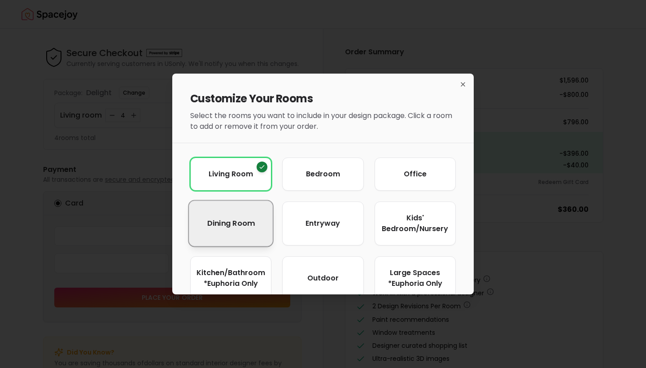
click at [244, 206] on button "Dining Room" at bounding box center [231, 223] width 84 height 45
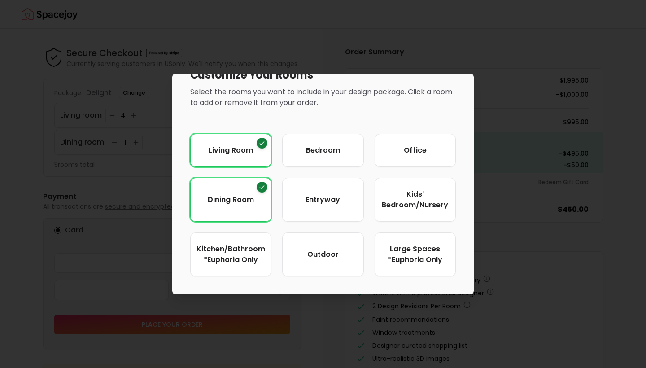
click at [446, 57] on div at bounding box center [323, 184] width 646 height 368
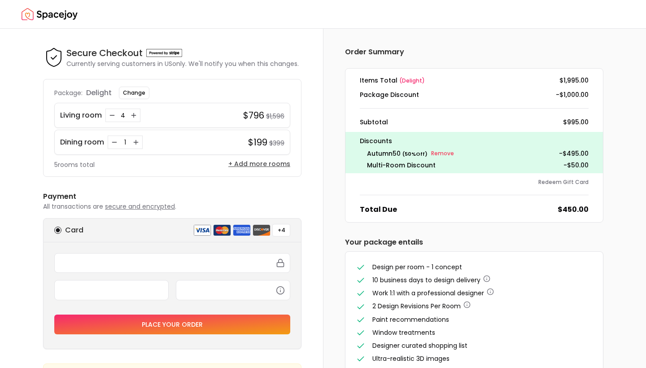
scroll to position [0, 0]
click at [246, 165] on button "+ Add more rooms" at bounding box center [259, 163] width 62 height 9
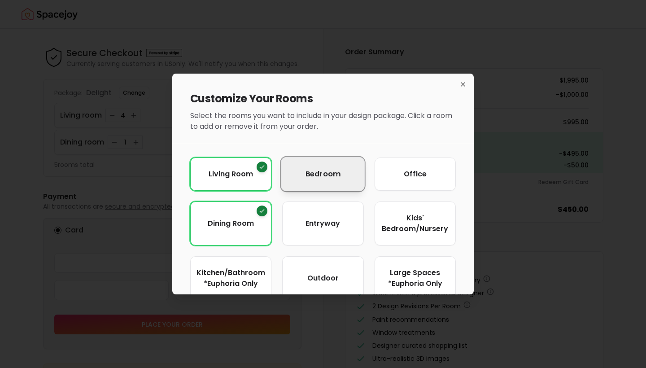
click at [312, 182] on button "Bedroom" at bounding box center [323, 174] width 84 height 34
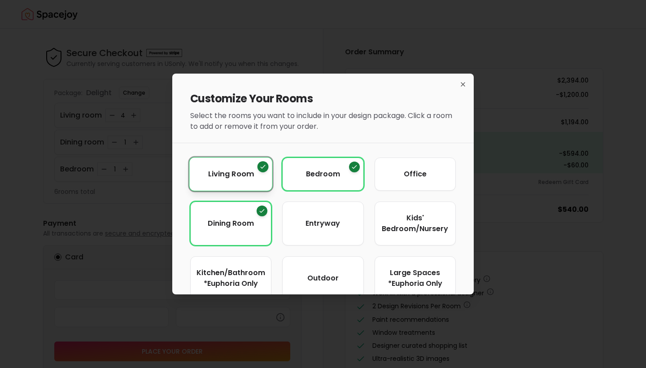
click at [263, 166] on icon "Remove Living Room" at bounding box center [262, 166] width 7 height 7
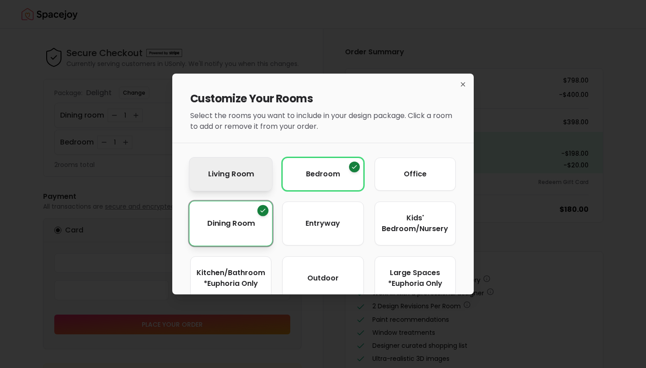
click at [263, 213] on icon "Remove Dining Room" at bounding box center [262, 210] width 7 height 7
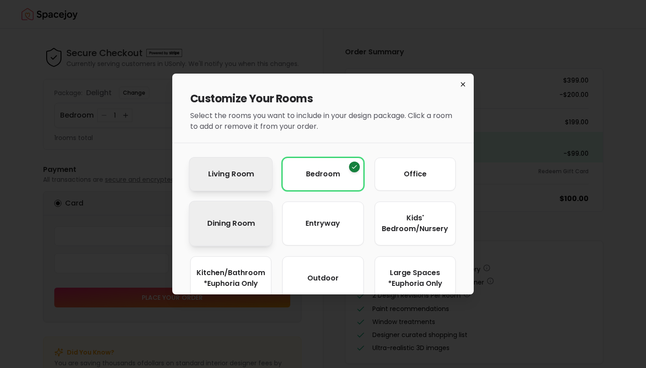
click at [465, 83] on icon "button" at bounding box center [463, 84] width 7 height 7
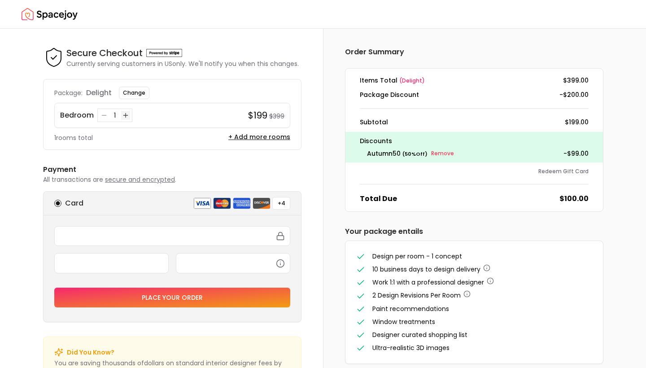
click at [127, 114] on icon "Increase quantity for Bedroom" at bounding box center [125, 115] width 7 height 7
